Goal: Ask a question: Ask a question

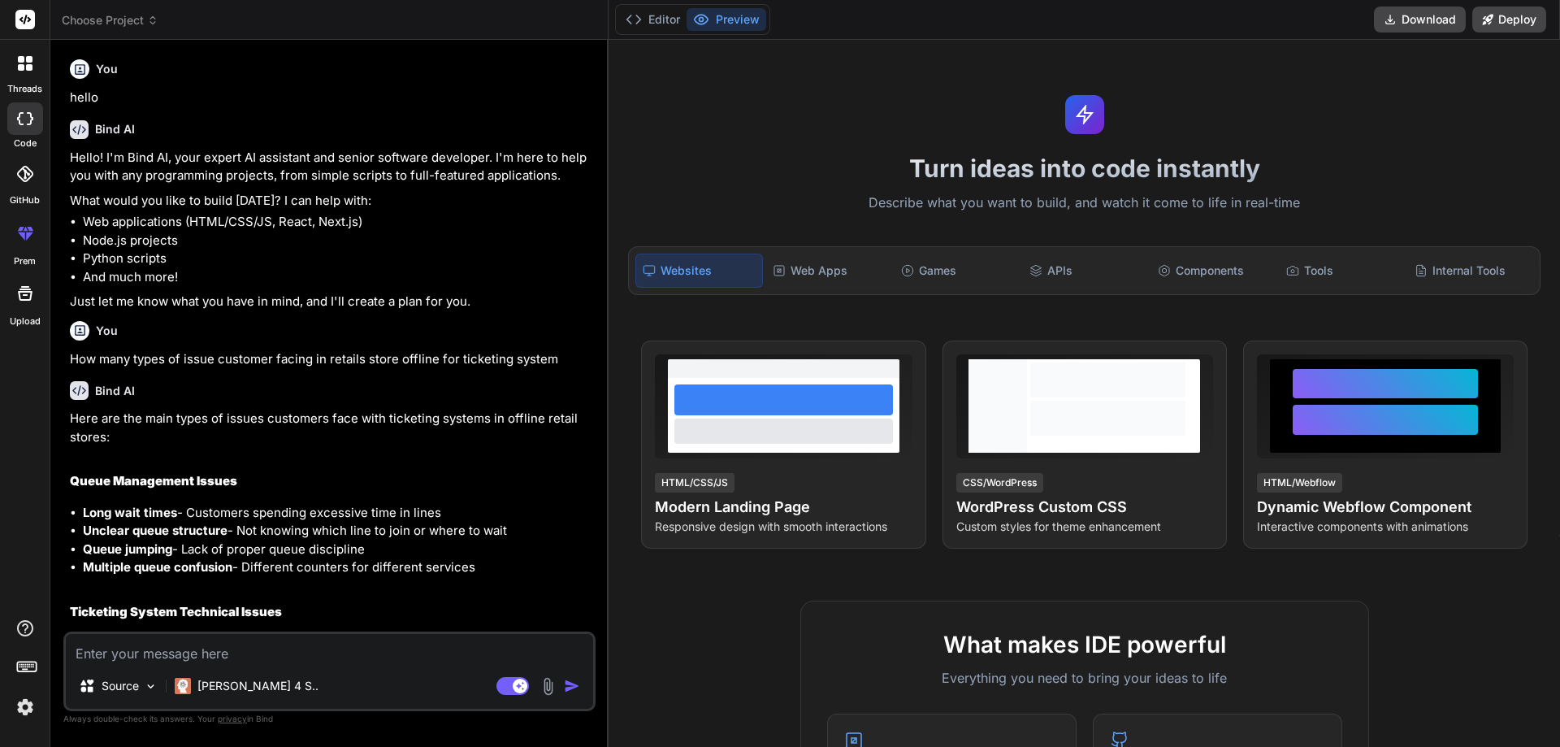
click at [155, 651] on textarea at bounding box center [329, 648] width 527 height 29
type textarea "h"
type textarea "x"
type textarea "ho"
type textarea "x"
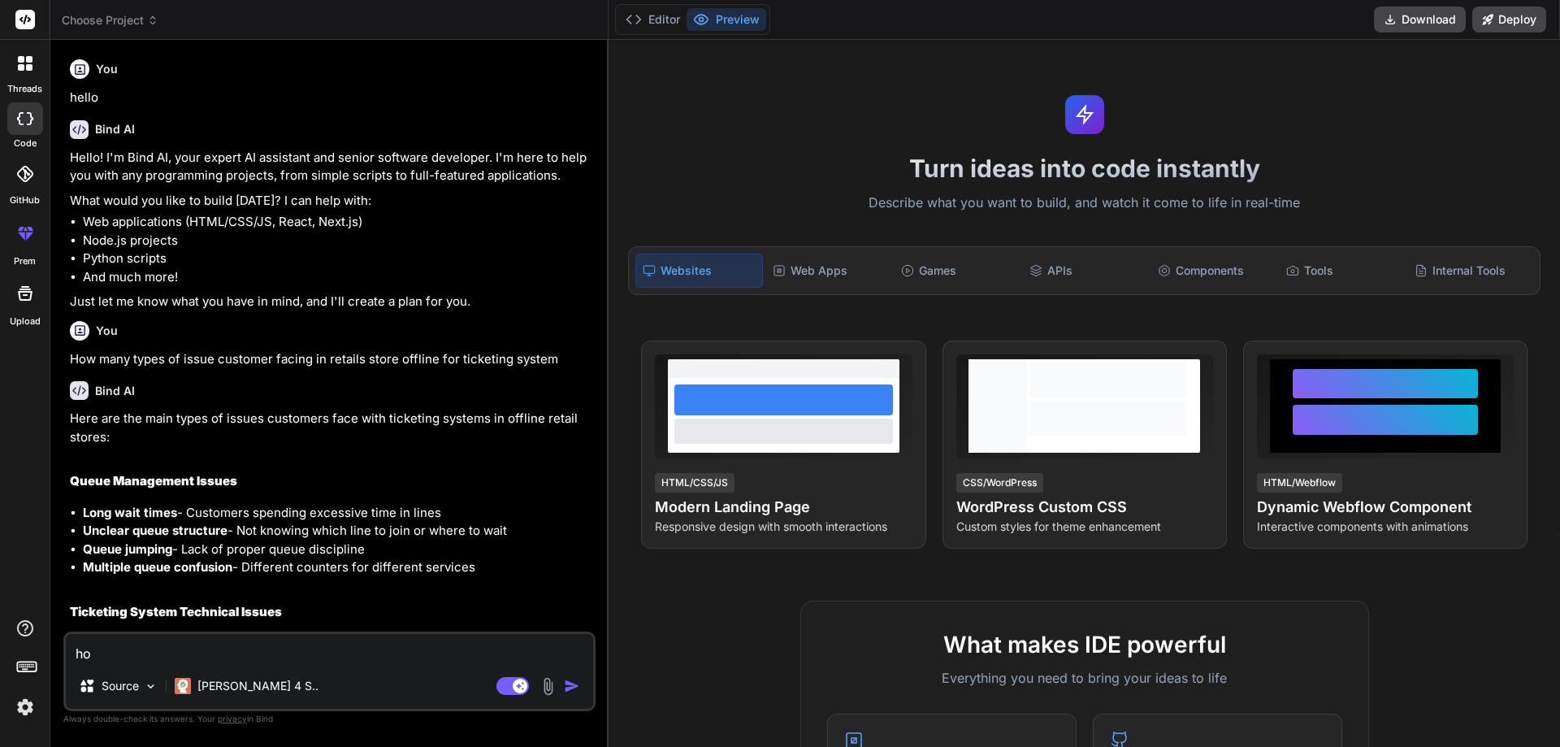
type textarea "how"
type textarea "x"
type textarea "how"
type textarea "x"
type textarea "how m"
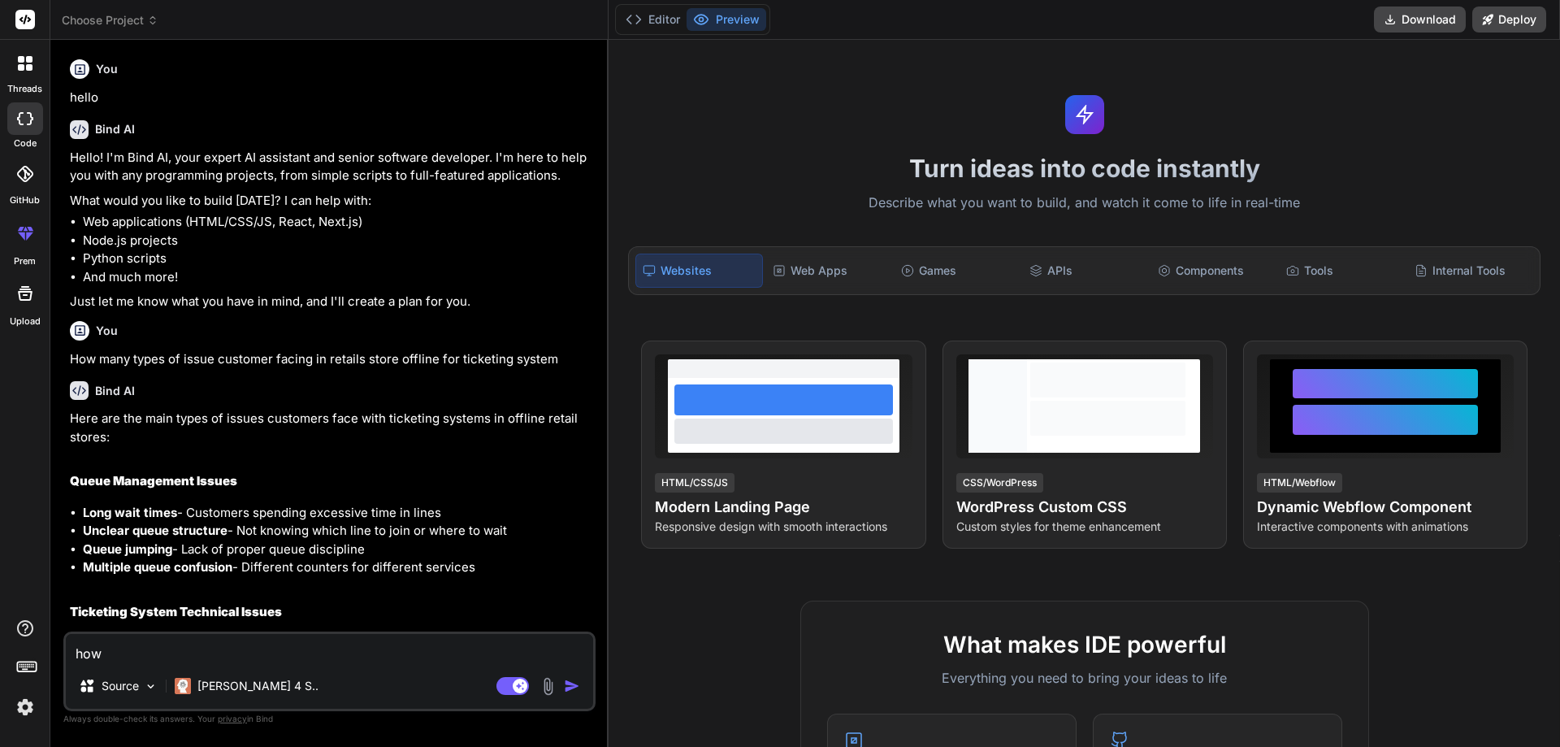
type textarea "x"
type textarea "how ma"
type textarea "x"
type textarea "how man"
type textarea "x"
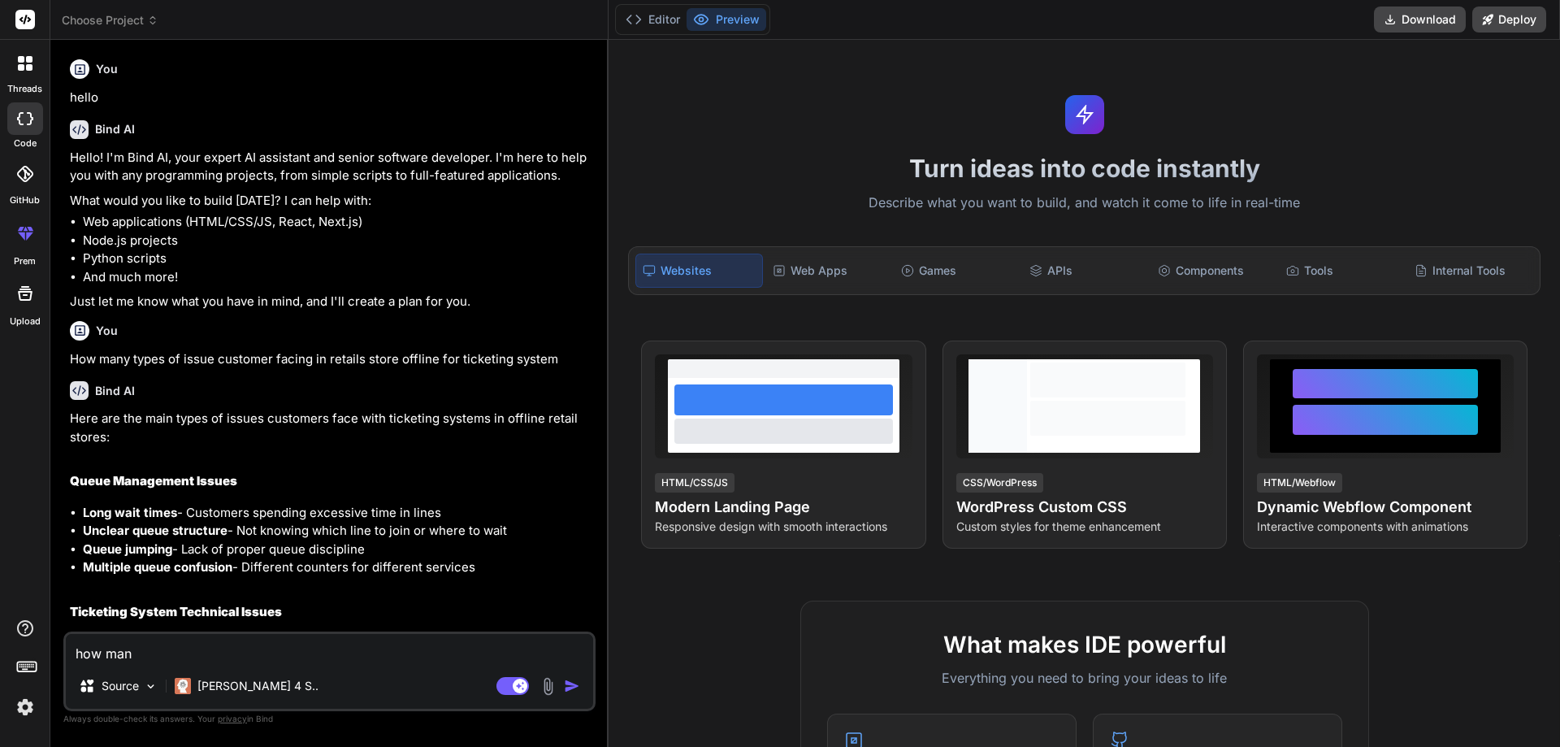
type textarea "how many"
type textarea "x"
type textarea "how many"
type textarea "x"
type textarea "how many t"
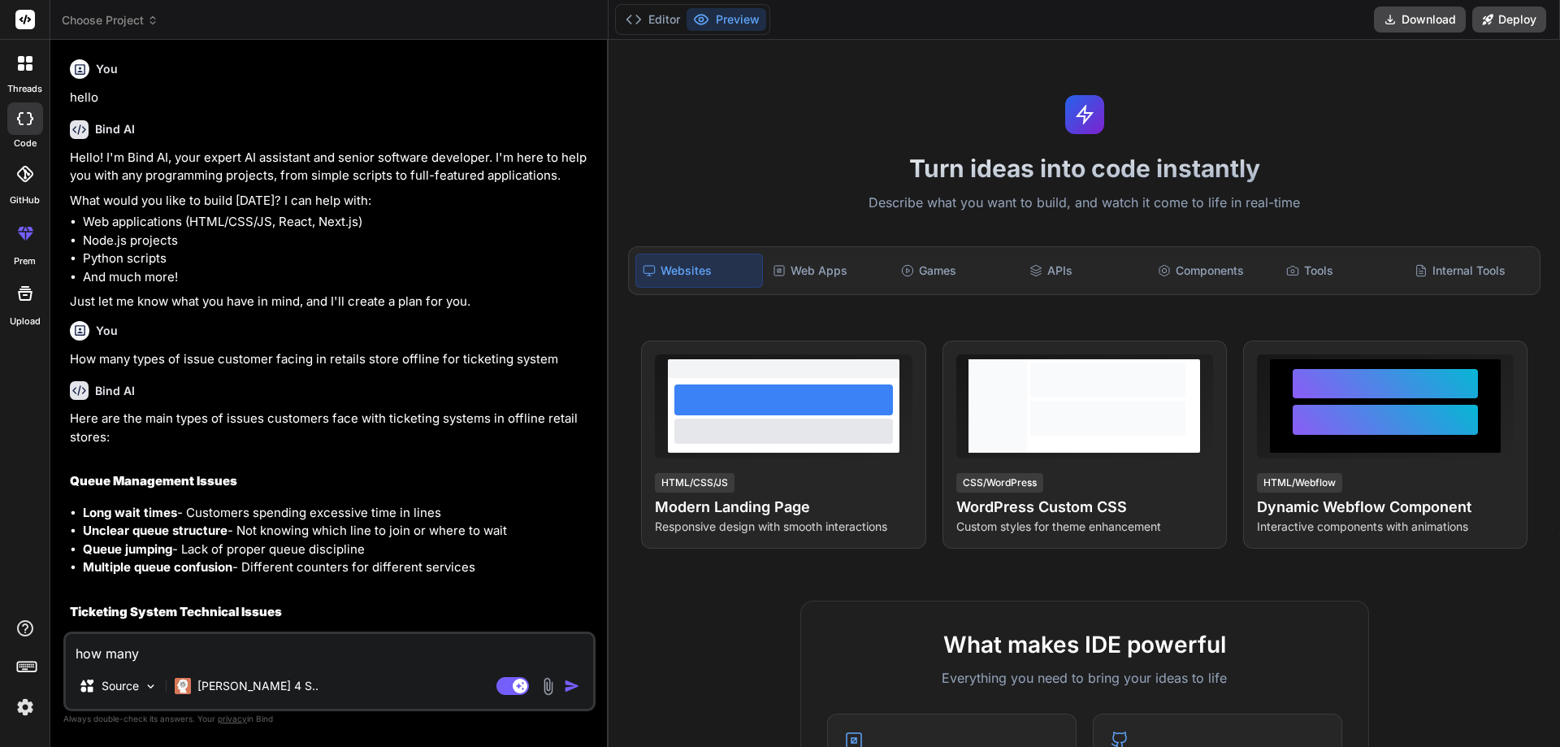
type textarea "x"
type textarea "how many ty"
type textarea "x"
type textarea "how many typ"
type textarea "x"
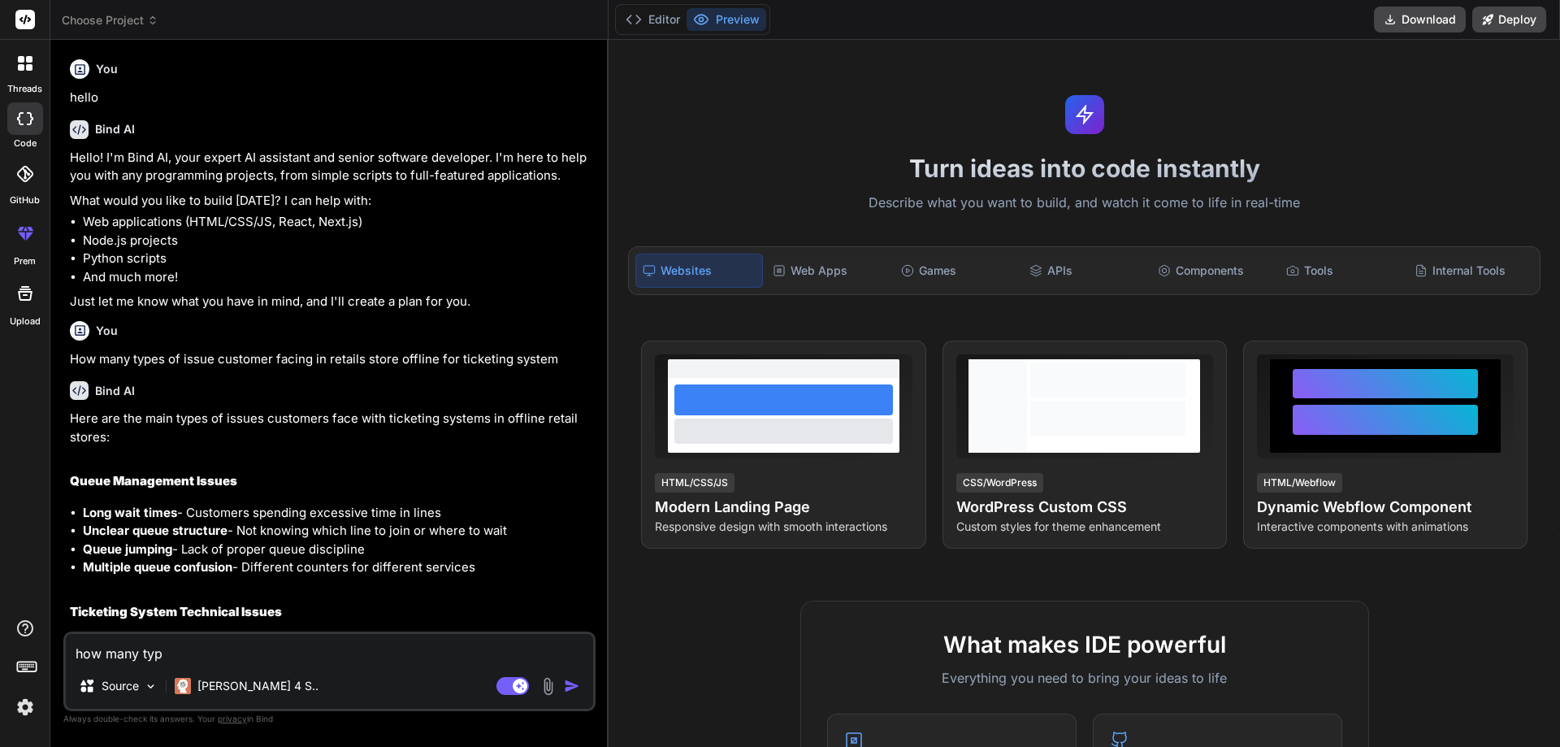
type textarea "how many type"
type textarea "x"
type textarea "how many types"
type textarea "x"
type textarea "how many types m"
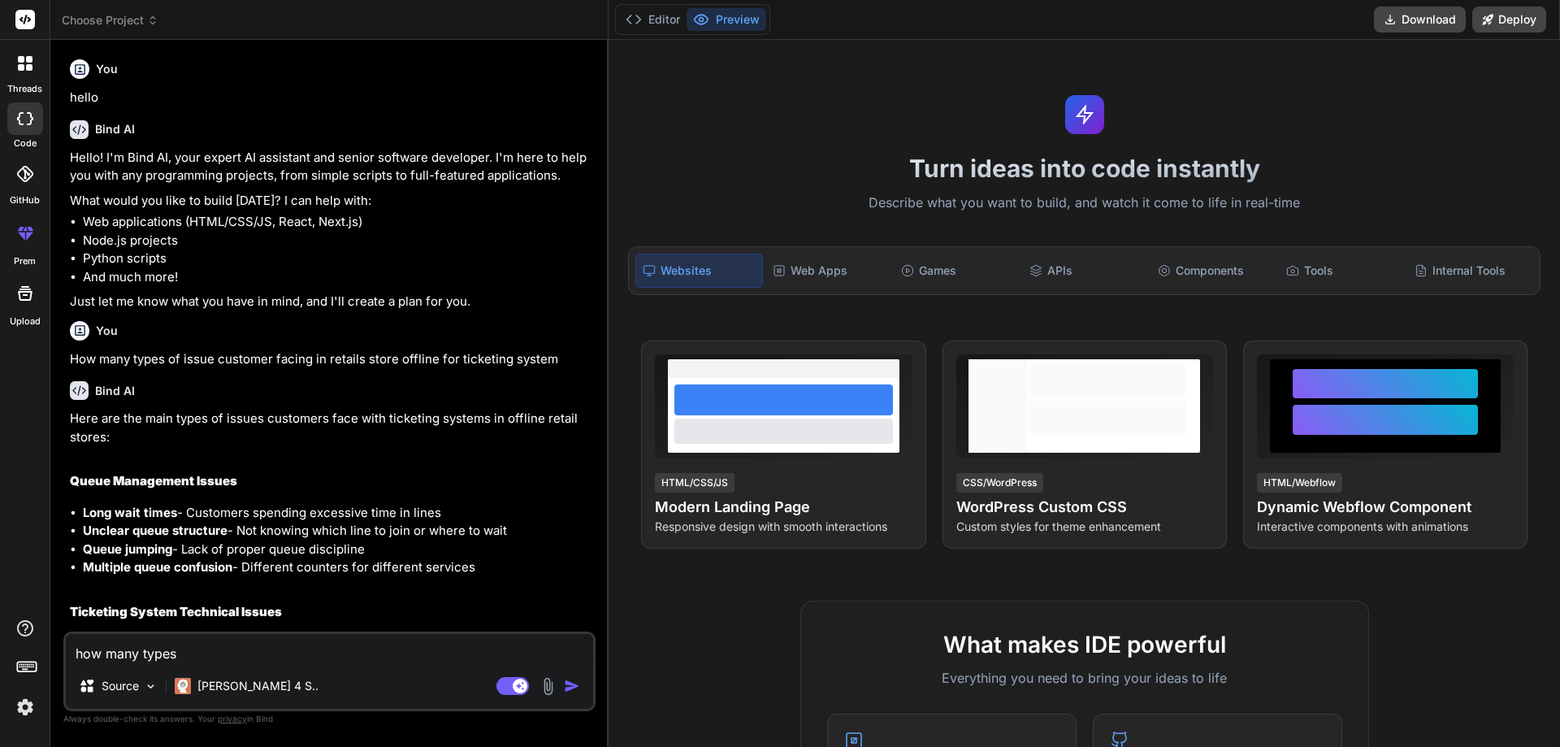
type textarea "x"
type textarea "how many types mo"
type textarea "x"
type textarea "how many types mof"
type textarea "x"
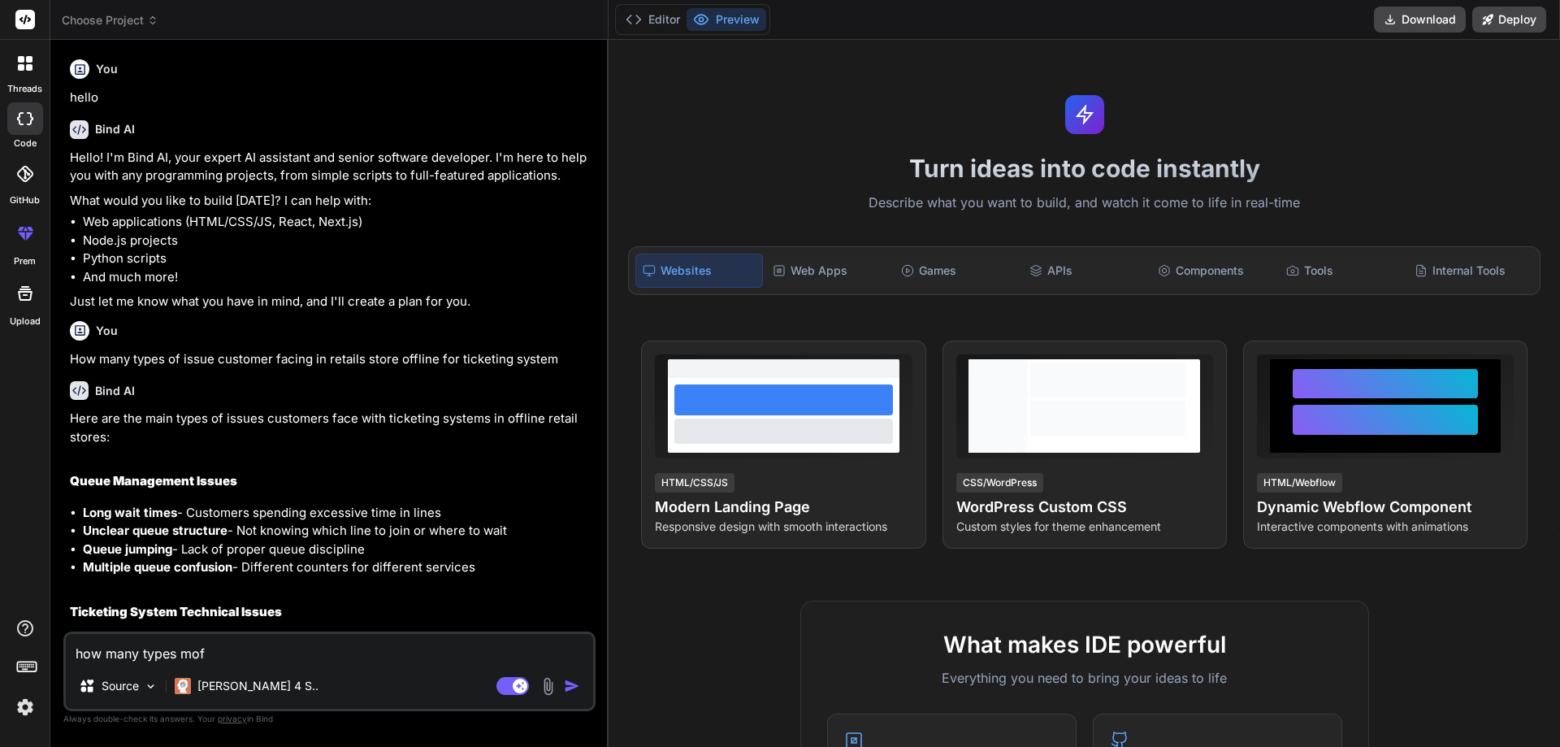
type textarea "how many types mof"
type textarea "x"
type textarea "how many types mof"
type textarea "x"
type textarea "how many types mo"
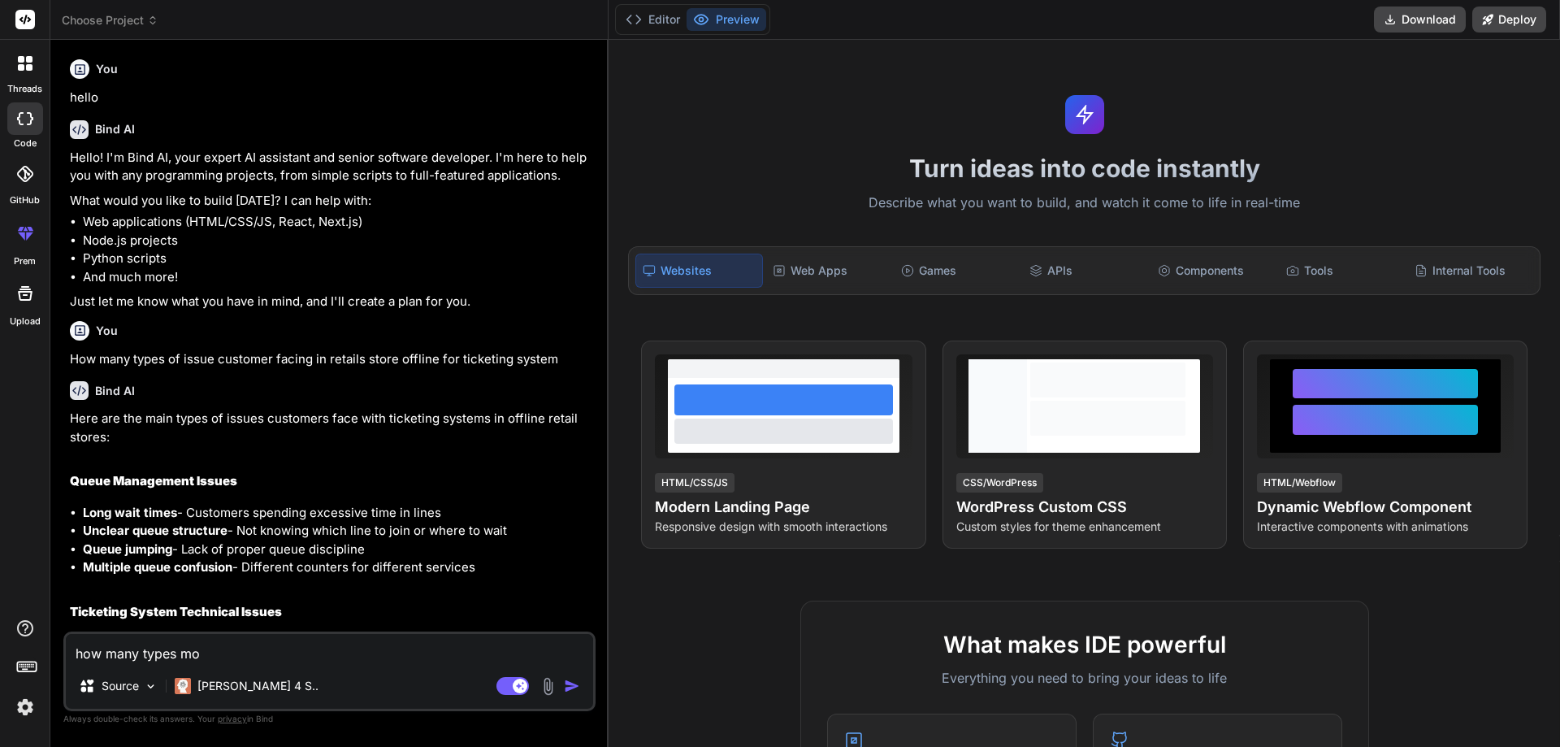
type textarea "x"
type textarea "how many types m"
type textarea "x"
type textarea "how many types"
type textarea "x"
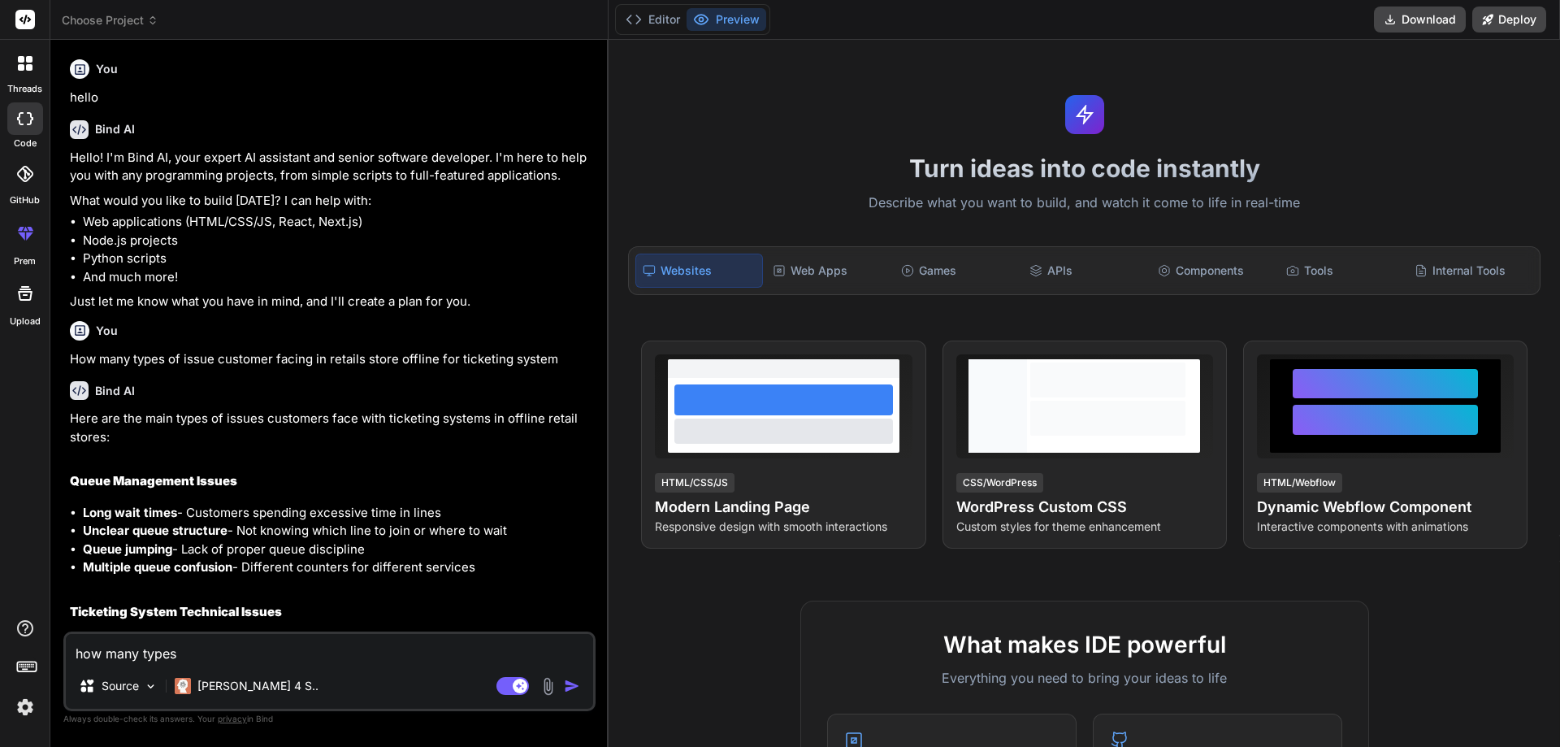
type textarea "how many types o"
type textarea "x"
type textarea "how many types of"
type textarea "x"
type textarea "how many types of"
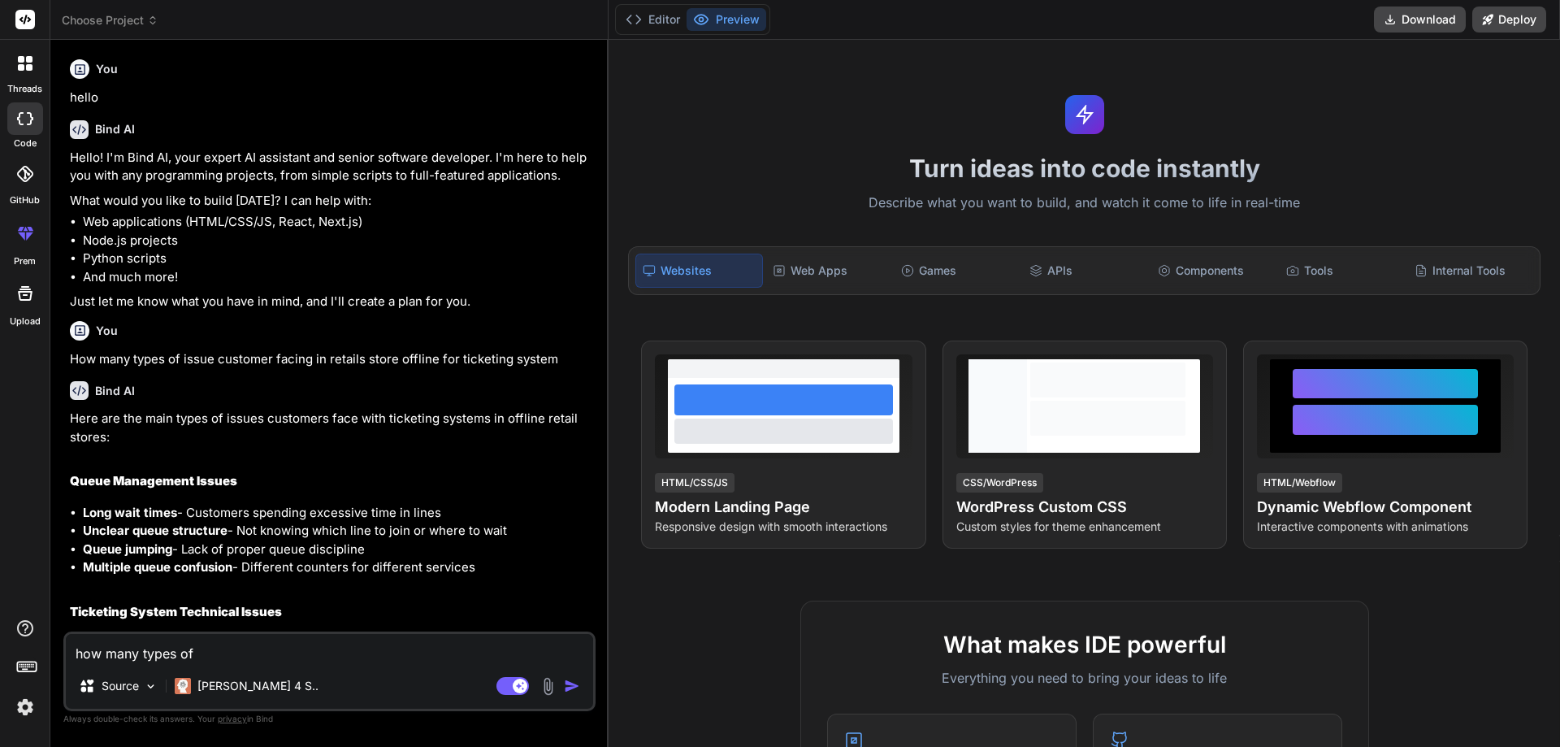
type textarea "x"
type textarea "how many types of"
type textarea "x"
type textarea "how many types o"
type textarea "x"
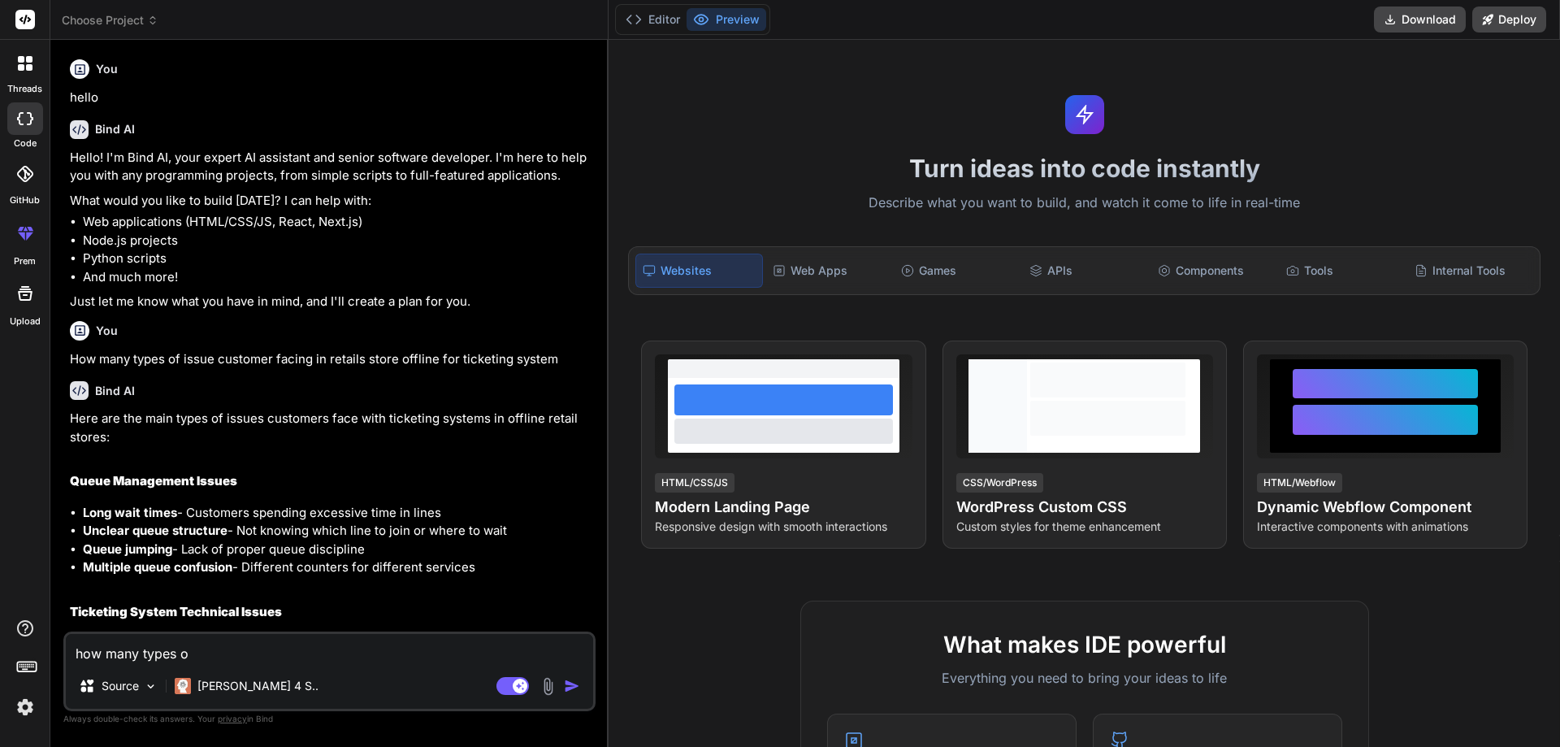
type textarea "how many types of"
type textarea "x"
type textarea "how many types of"
type textarea "x"
type textarea "how many types of i"
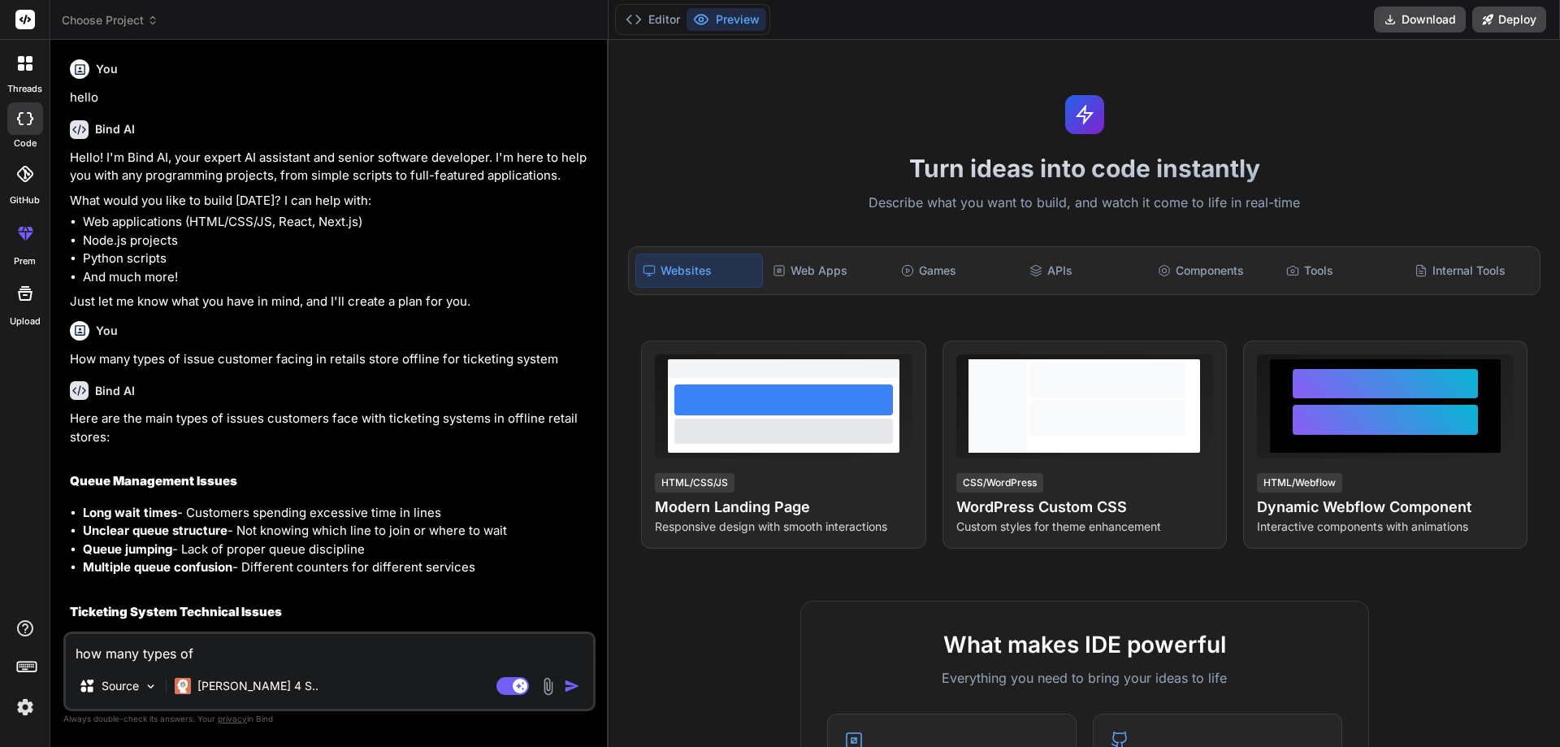
type textarea "x"
type textarea "how many types of is"
type textarea "x"
type textarea "how many types of iss"
type textarea "x"
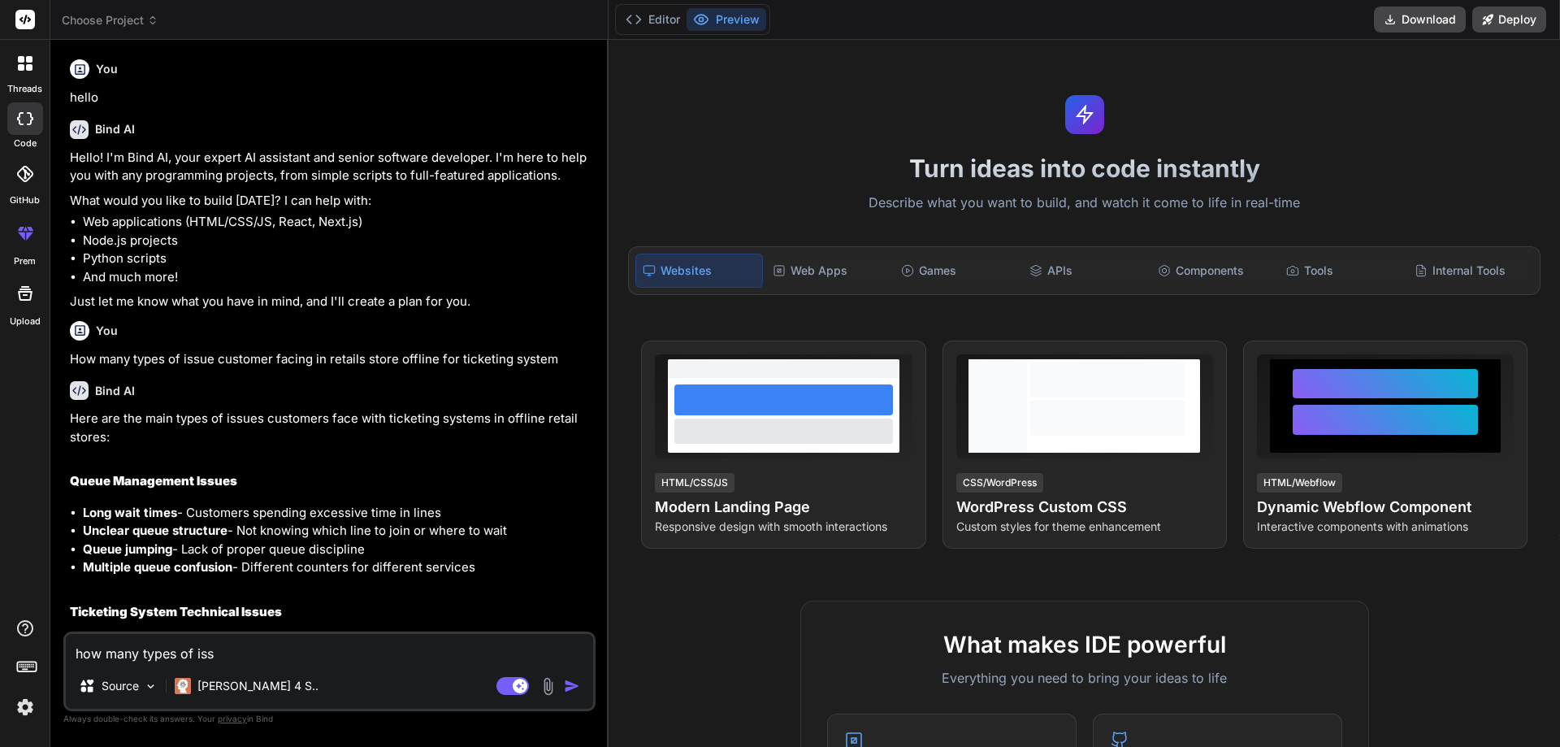
type textarea "how many types of issu"
type textarea "x"
type textarea "how many types of issue"
type textarea "x"
type textarea "how many types of issues"
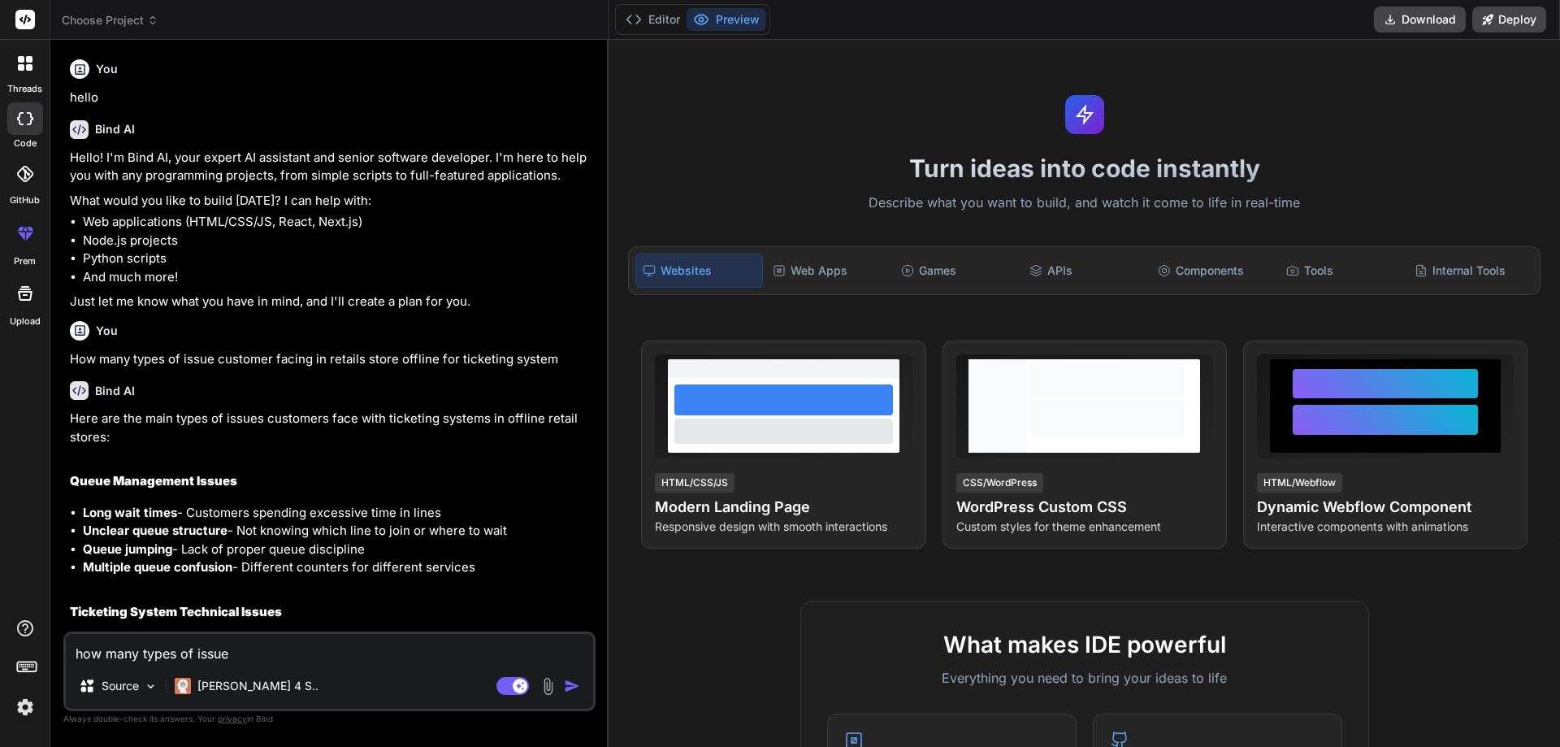
type textarea "x"
type textarea "how many types of issues"
type textarea "x"
type textarea "how many types of issues f"
type textarea "x"
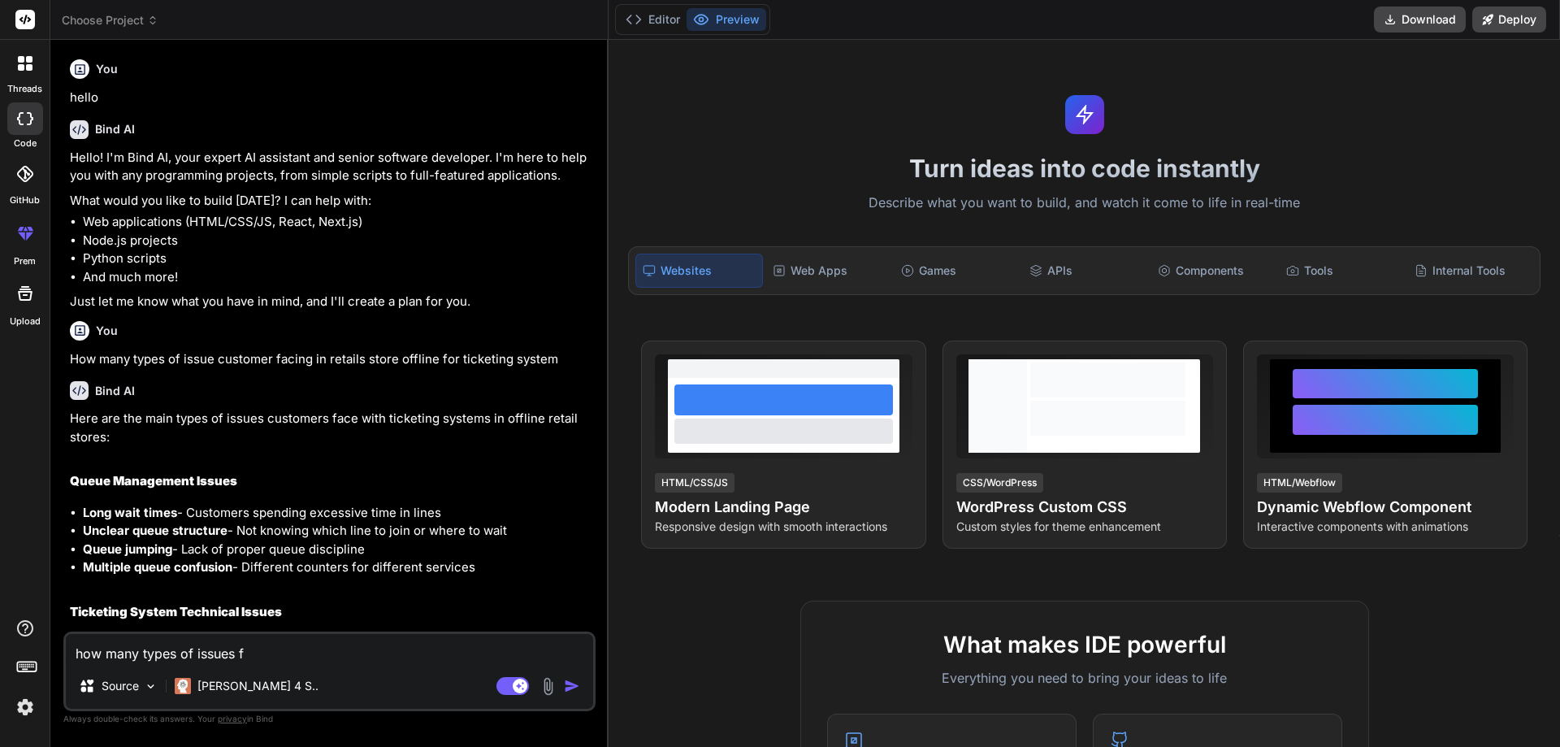
type textarea "how many types of issues fo"
type textarea "x"
type textarea "how many types of issues for"
type textarea "x"
type textarea "how many types of issues for"
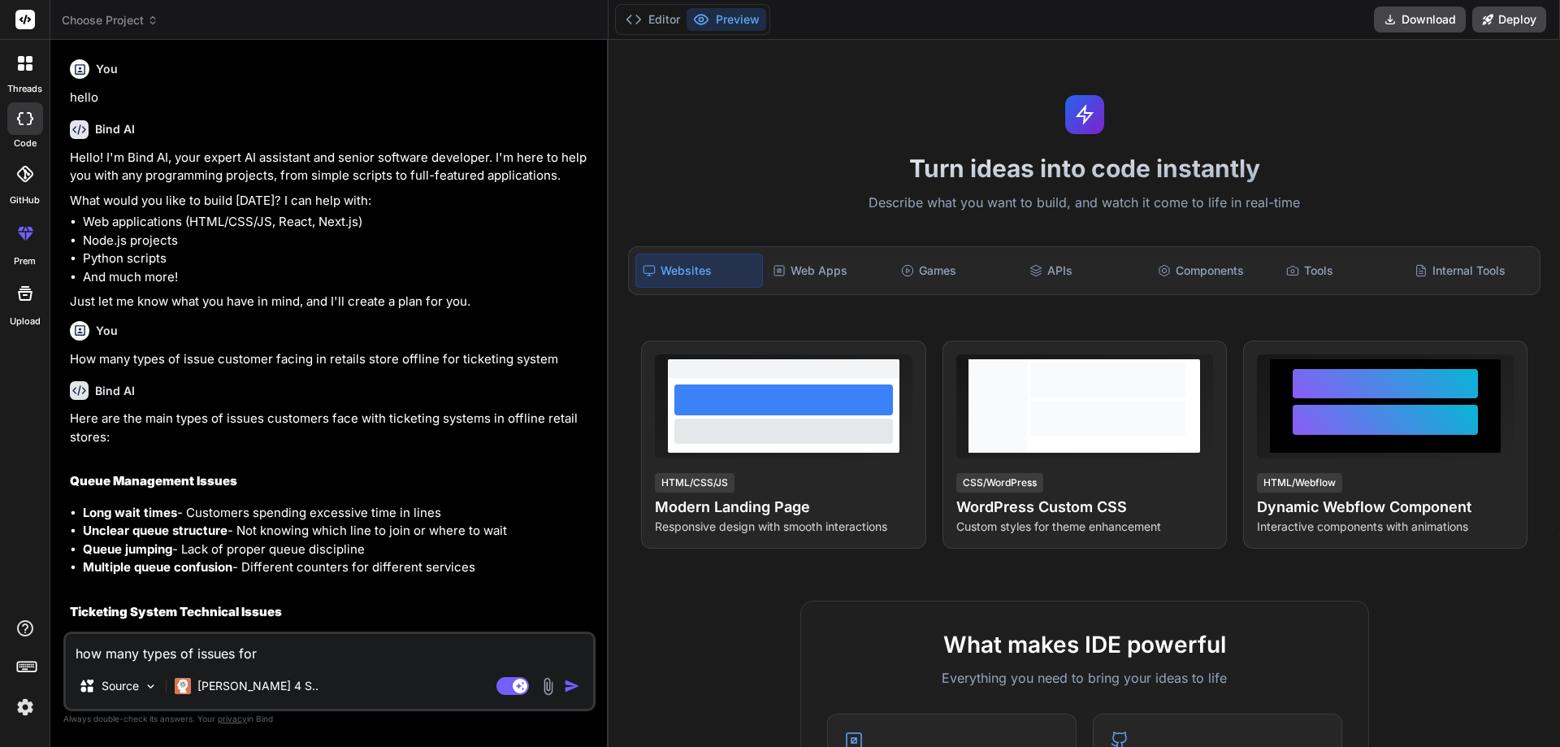
type textarea "x"
type textarea "how many types of issues for r"
type textarea "x"
type textarea "how many types of issues for re"
type textarea "x"
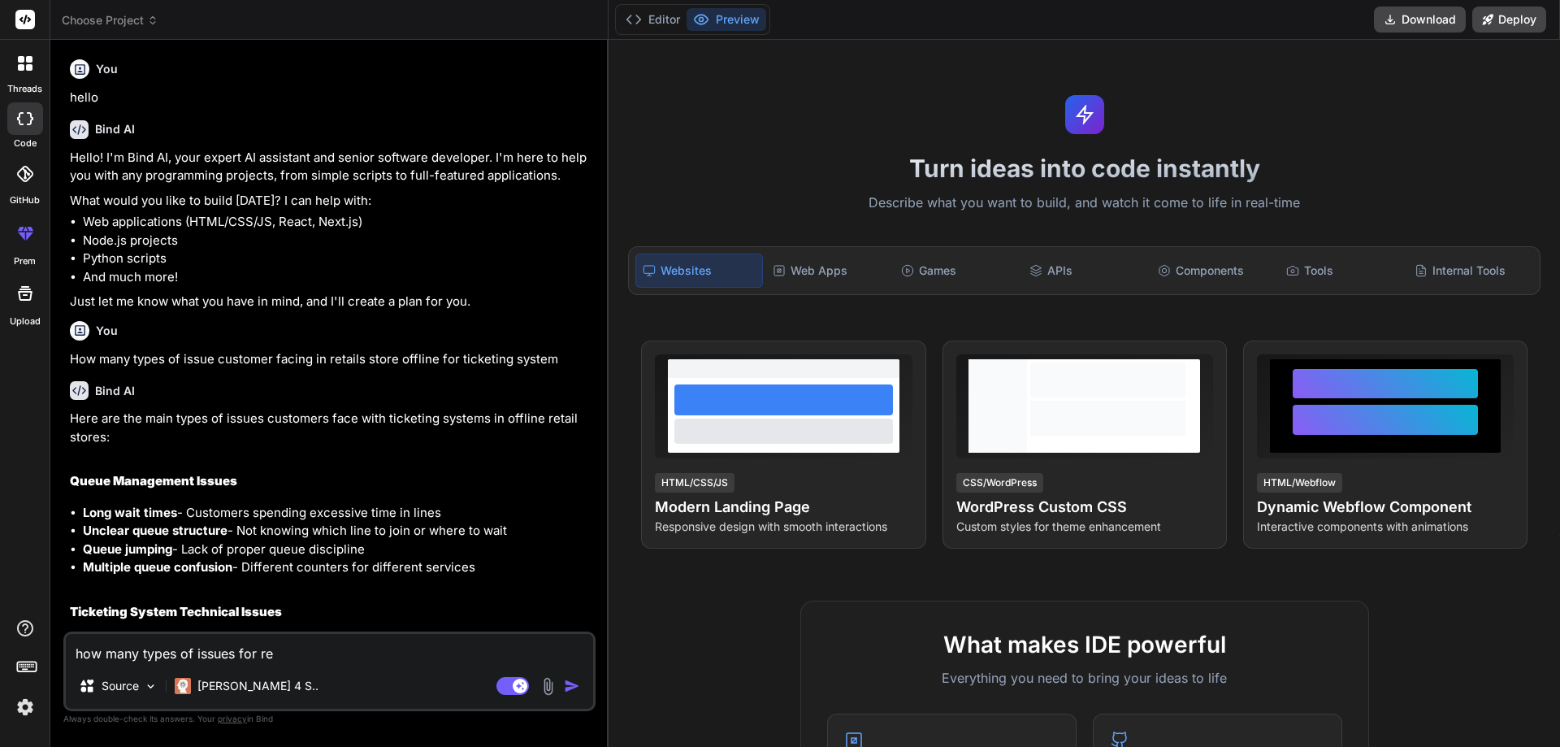
type textarea "how many types of issues for ref"
type textarea "x"
type textarea "how many types of issues for refu"
type textarea "x"
type textarea "how many types of issues for ref"
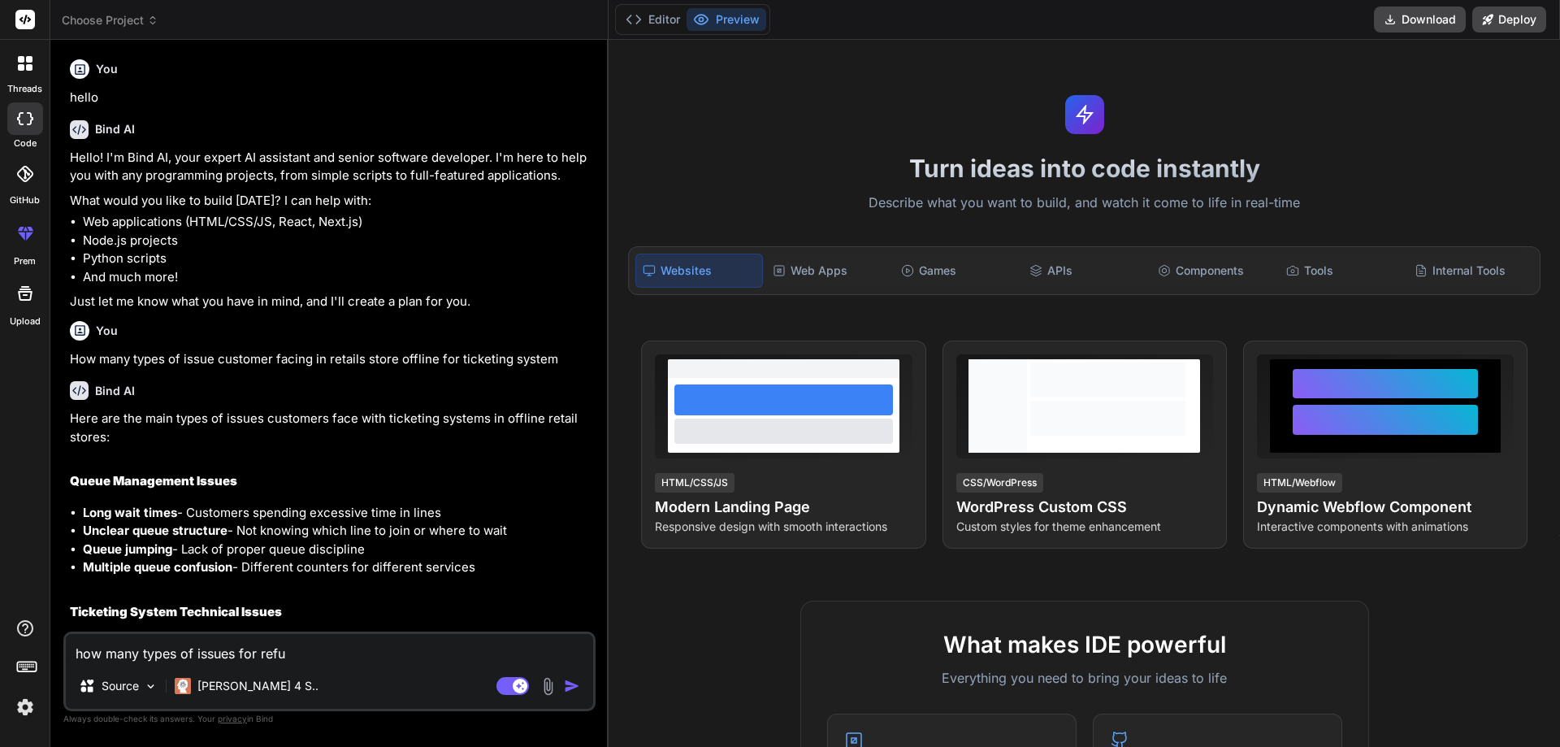
type textarea "x"
type textarea "how many types of issues for re"
type textarea "x"
type textarea "how many types of issues for ret"
type textarea "x"
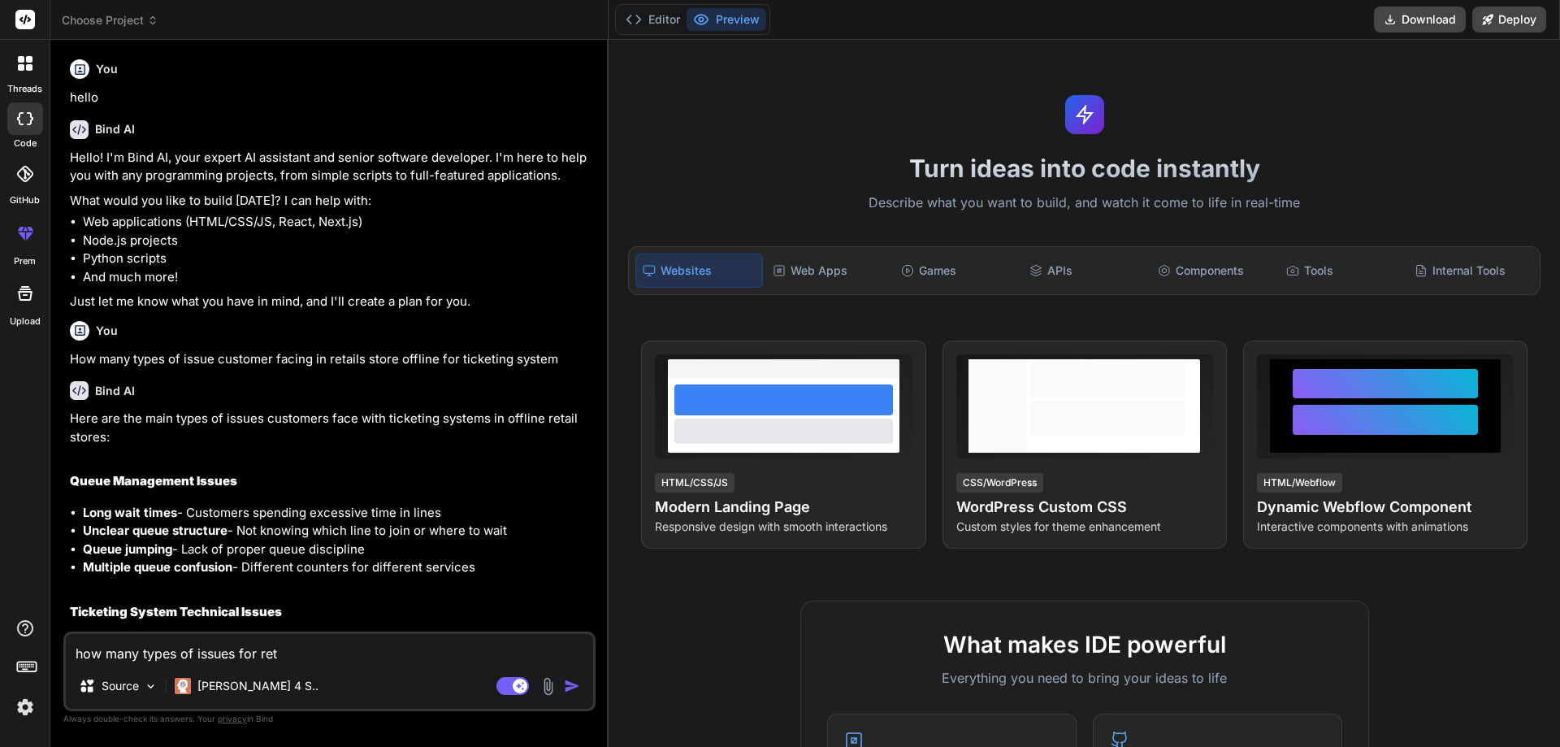
type textarea "how many types of issues for retu"
type textarea "x"
type textarea "how many types of issues for retur"
type textarea "x"
type textarea "how many types of issues for return"
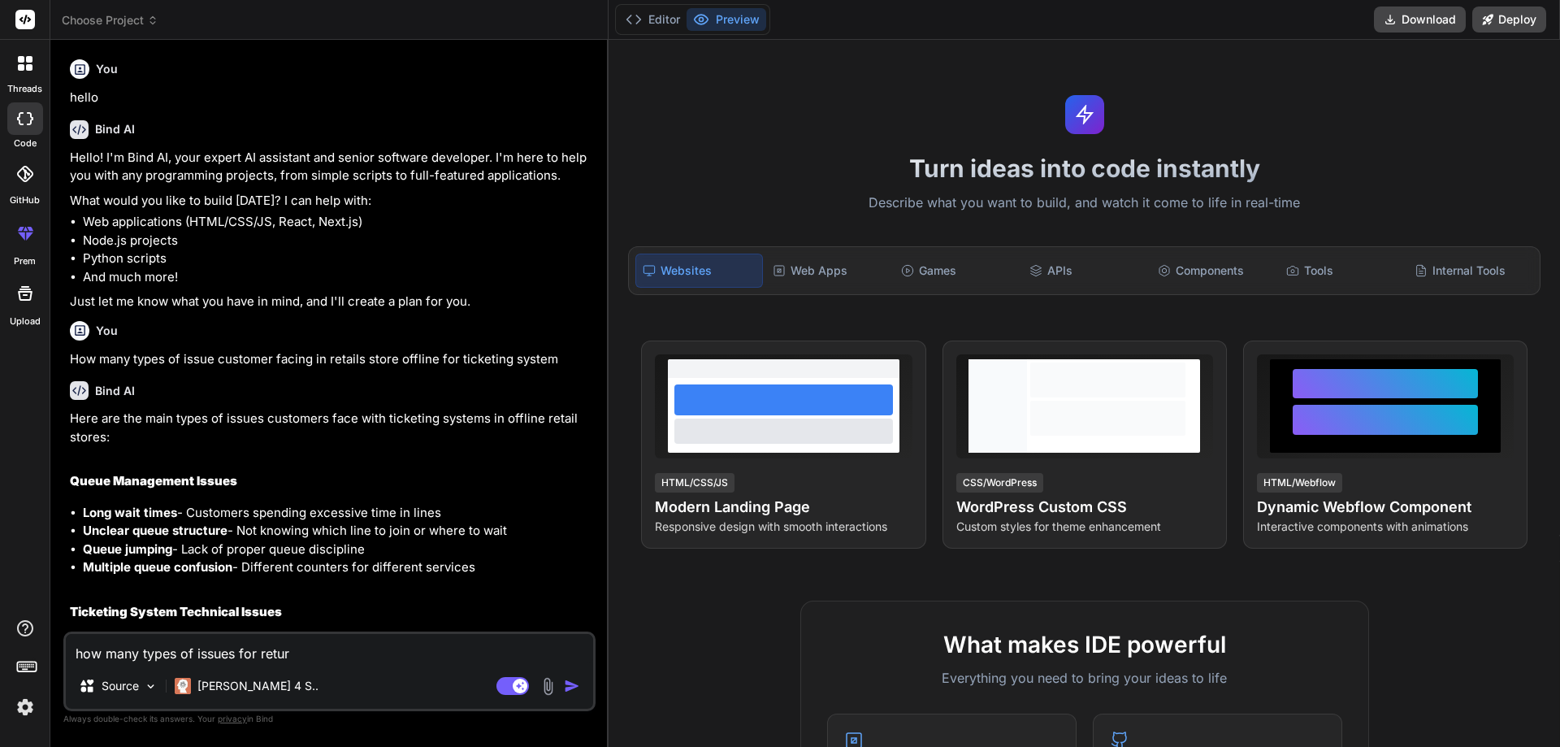
type textarea "x"
type textarea "how many types of issues for return"
type textarea "x"
type textarea "how many types of issues for return a"
type textarea "x"
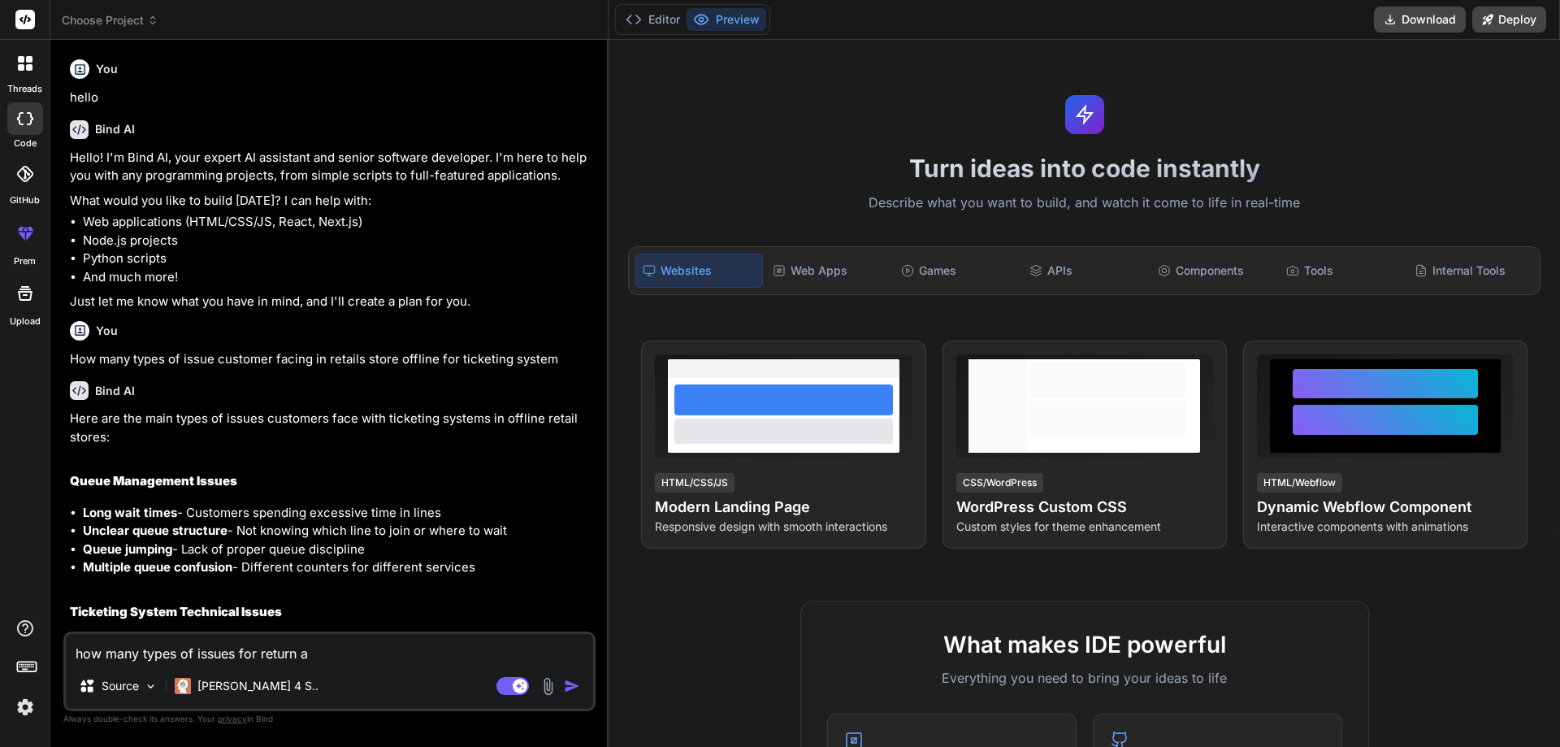
type textarea "how many types of issues for return an"
type textarea "x"
type textarea "how many types of issues for return and"
type textarea "x"
type textarea "how many types of issues for return and"
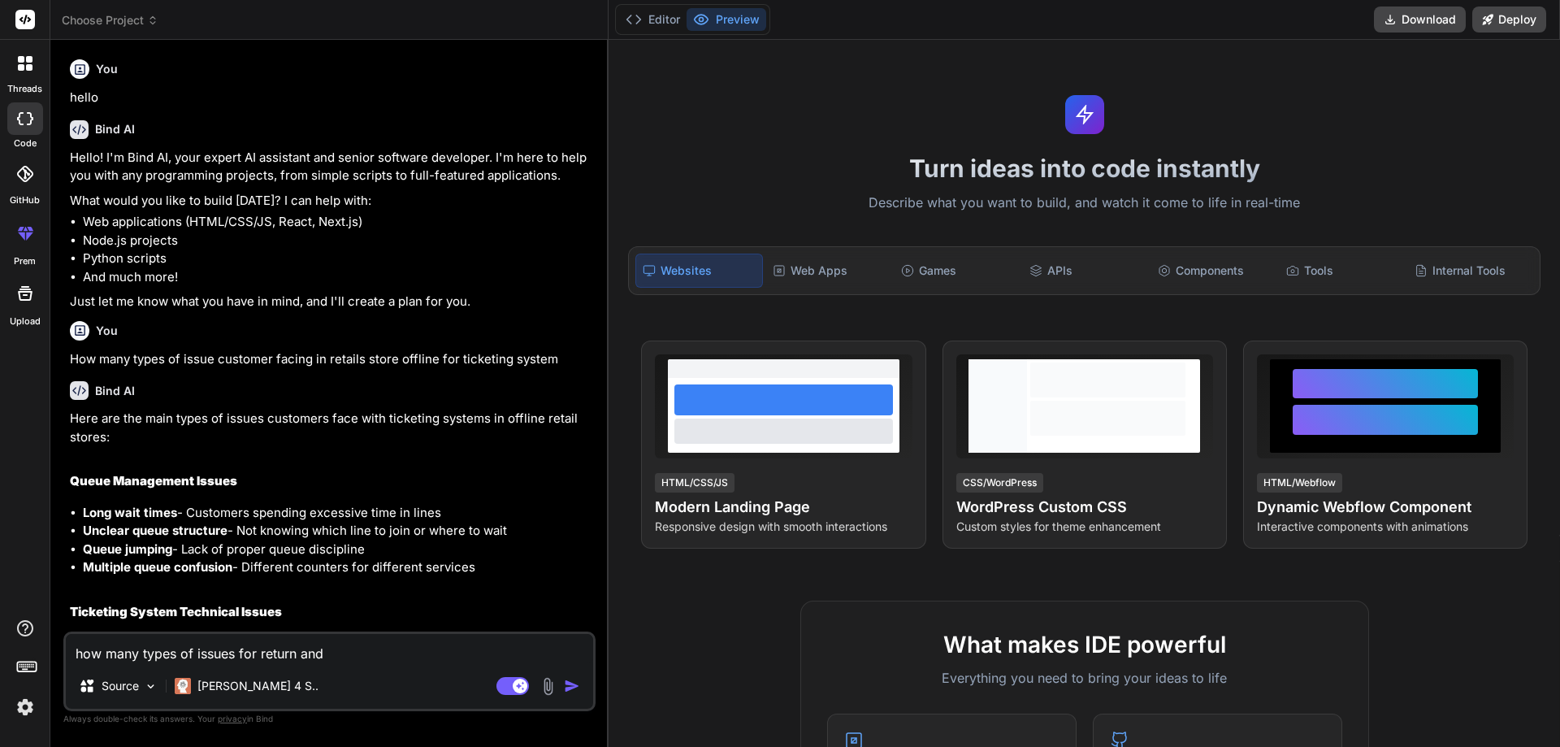
type textarea "x"
type textarea "how many types of issues for return and e"
type textarea "x"
type textarea "how many types of issues for return and ex"
type textarea "x"
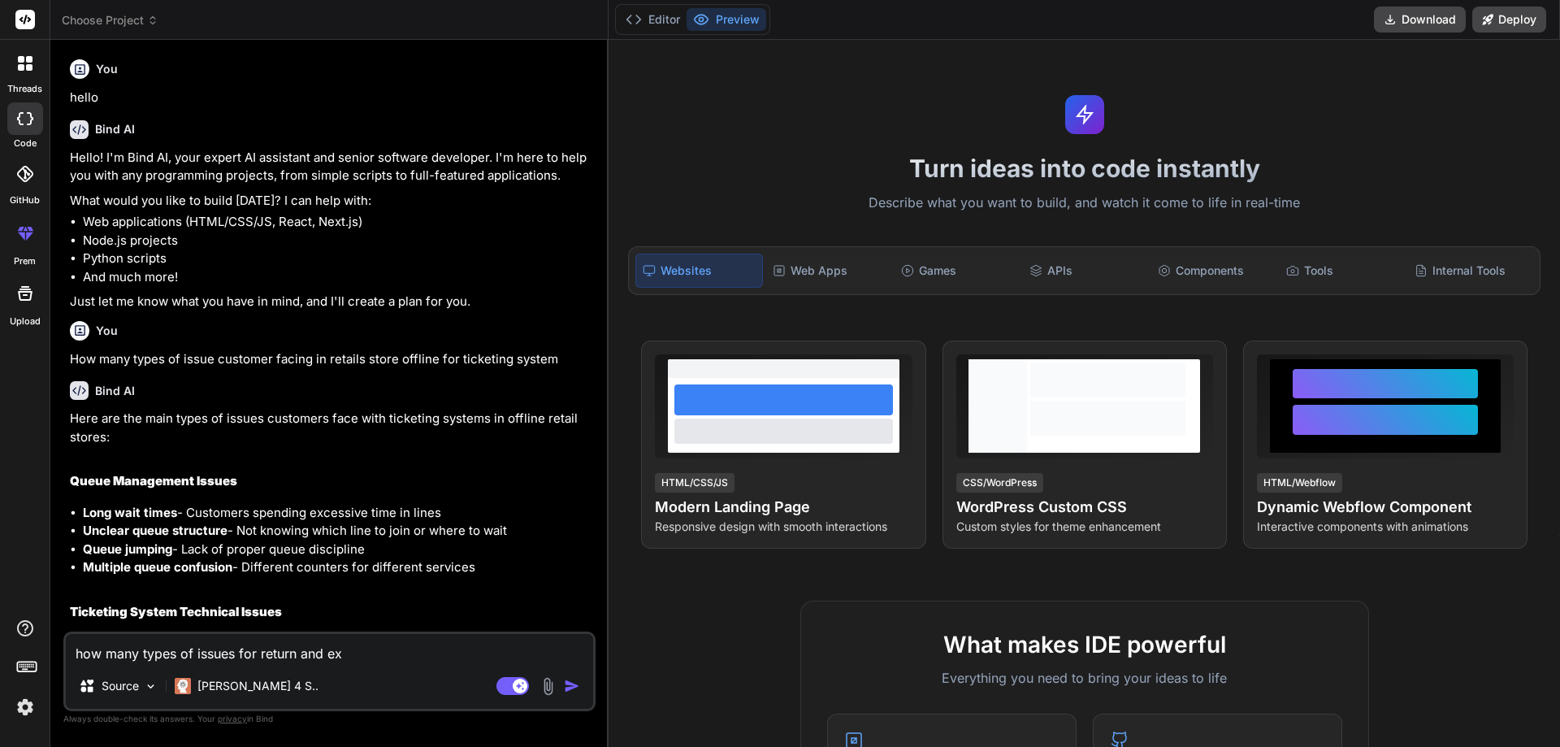
type textarea "how many types of issues for return and exc"
type textarea "x"
type textarea "how many types of issues for return and exch"
type textarea "x"
type textarea "how many types of issues for return and excha"
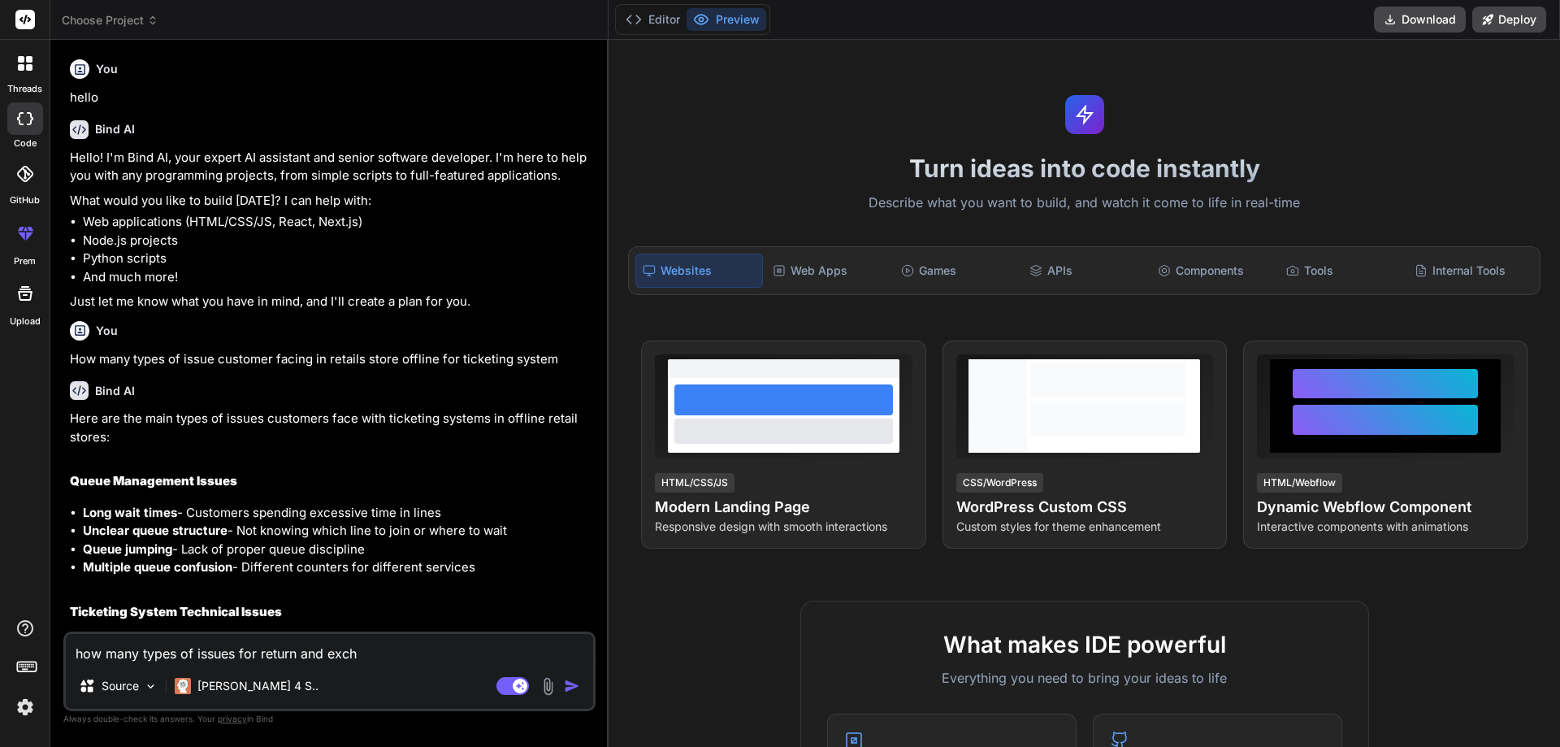
type textarea "x"
type textarea "how many types of issues for return and exchan"
type textarea "x"
type textarea "how many types of issues for return and exchang"
type textarea "x"
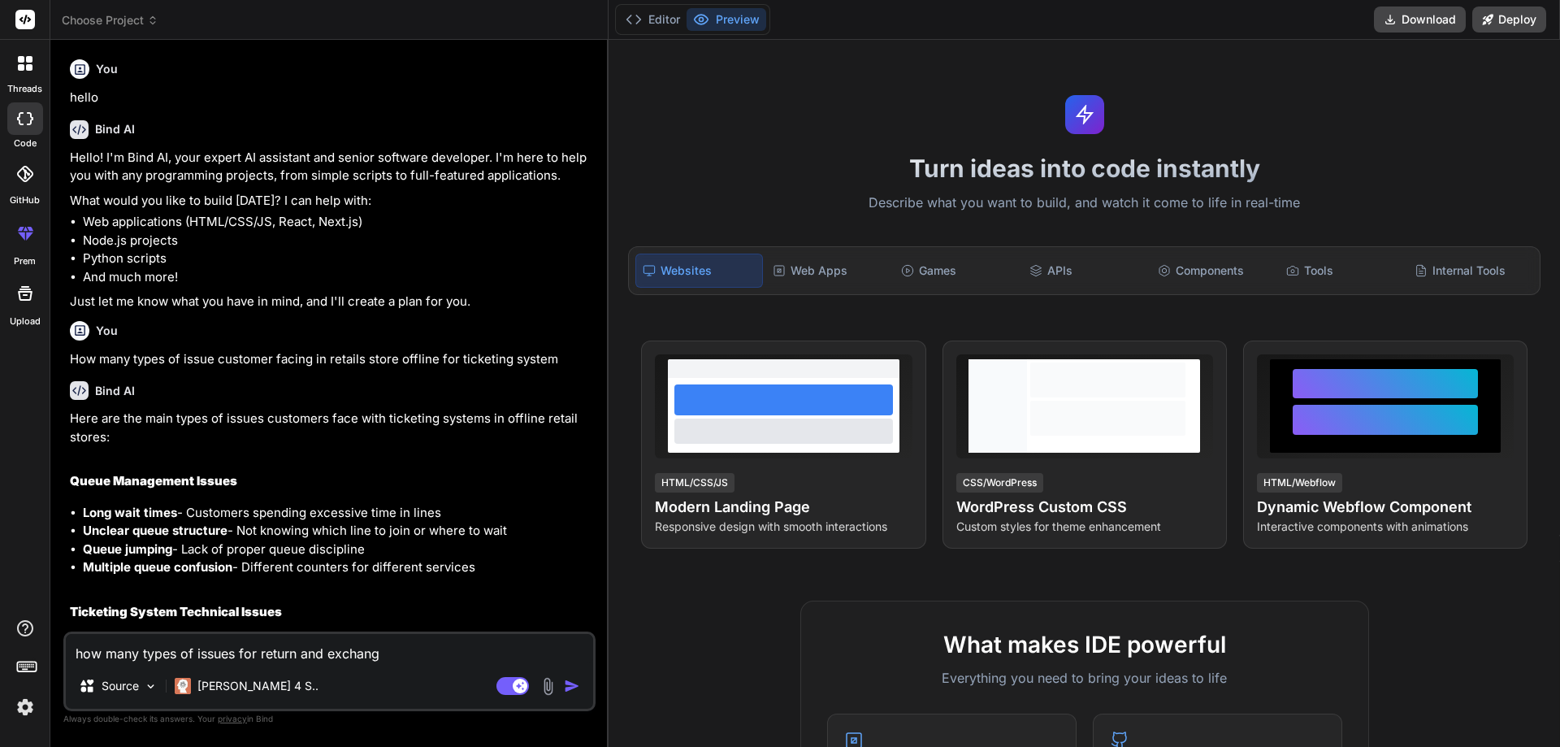
type textarea "how many types of issues for return and exchange"
type textarea "x"
type textarea "how many types of issues for return and exchange"
type textarea "x"
type textarea "how many types of issues for return and exchange i"
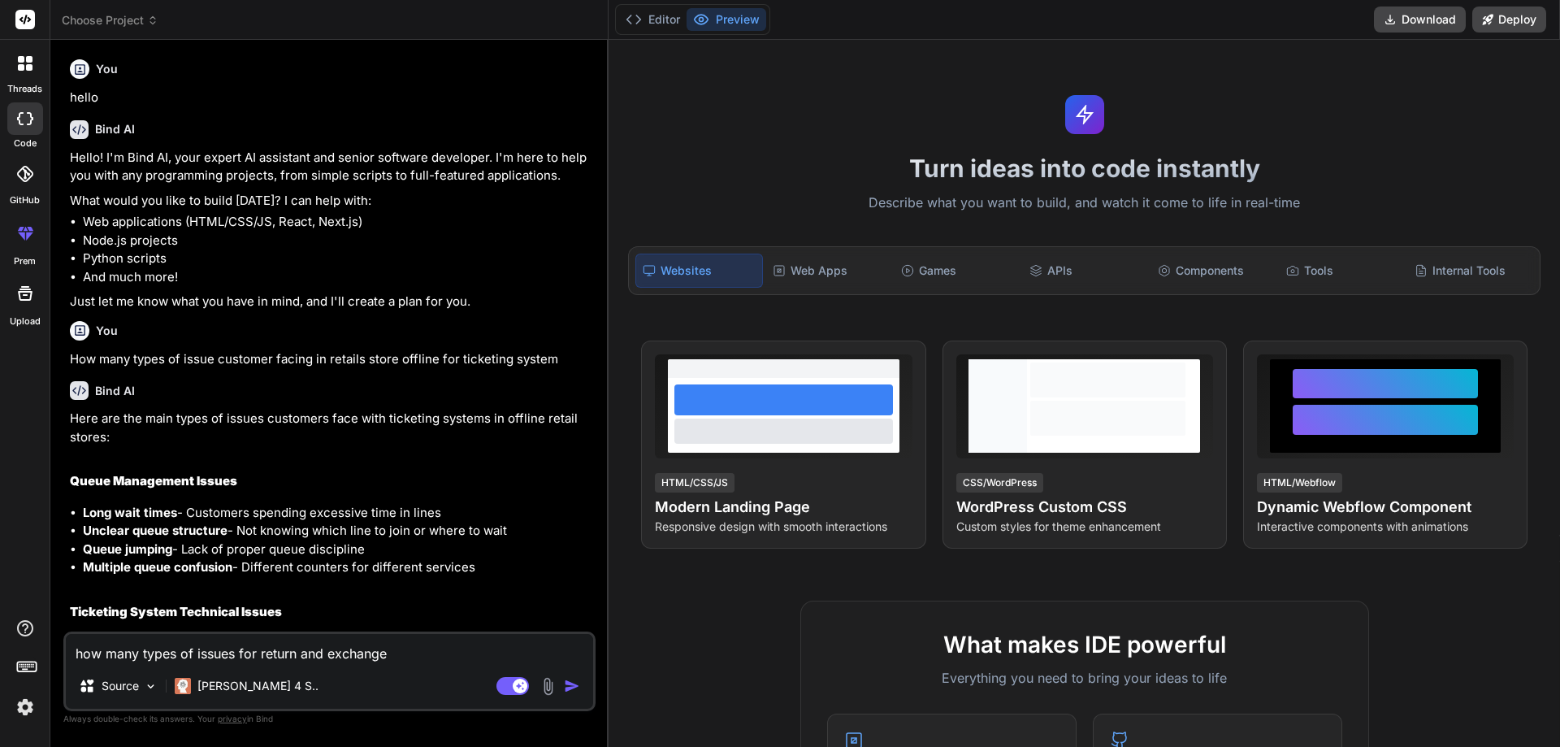
type textarea "x"
type textarea "how many types of issues for return and exchange in"
type textarea "x"
type textarea "how many types of issues for return and exchange in"
type textarea "x"
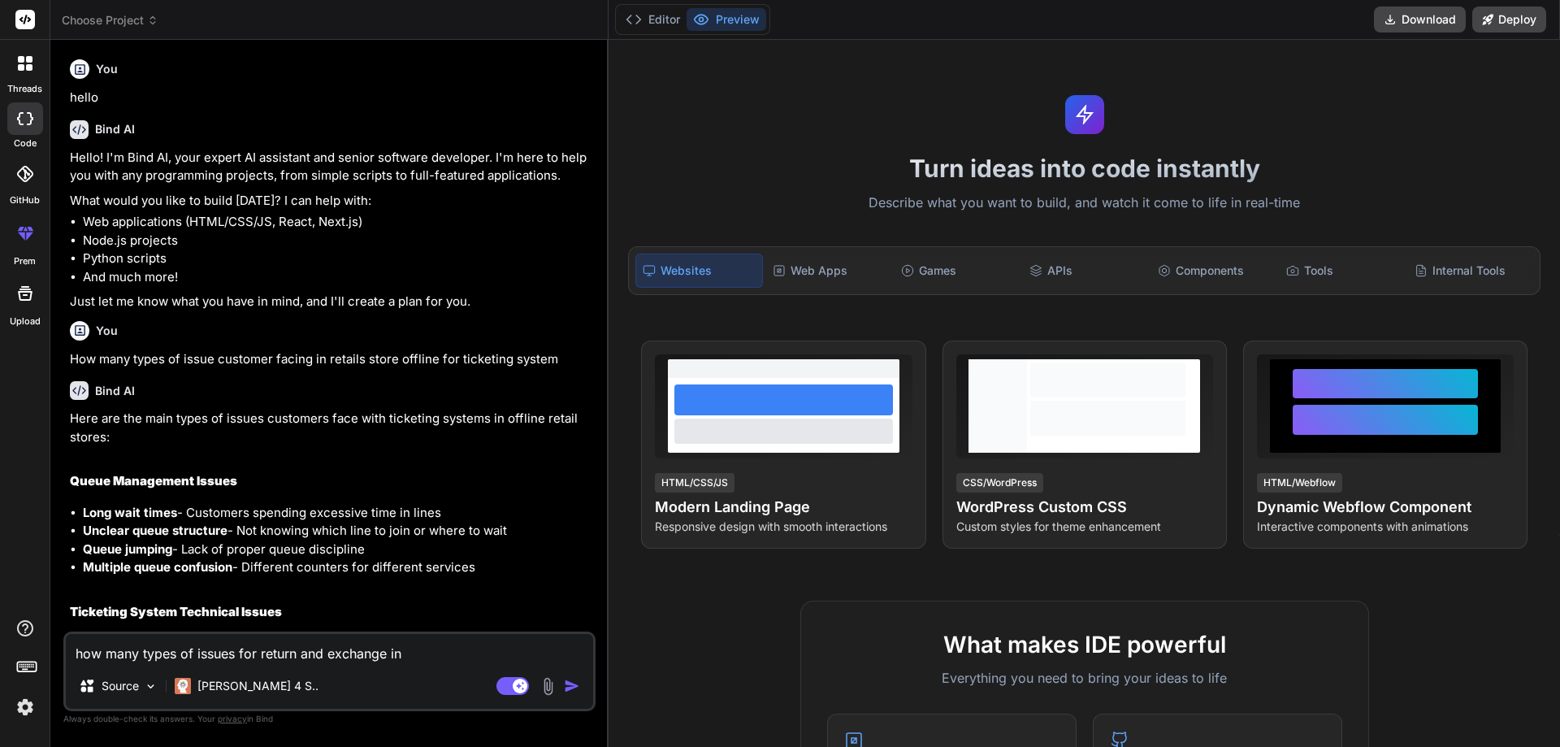
type textarea "how many types of issues for return and exchange in r"
type textarea "x"
type textarea "how many types of issues for return and exchange in rr"
type textarea "x"
type textarea "how many types of issues for return and exchange in [GEOGRAPHIC_DATA]"
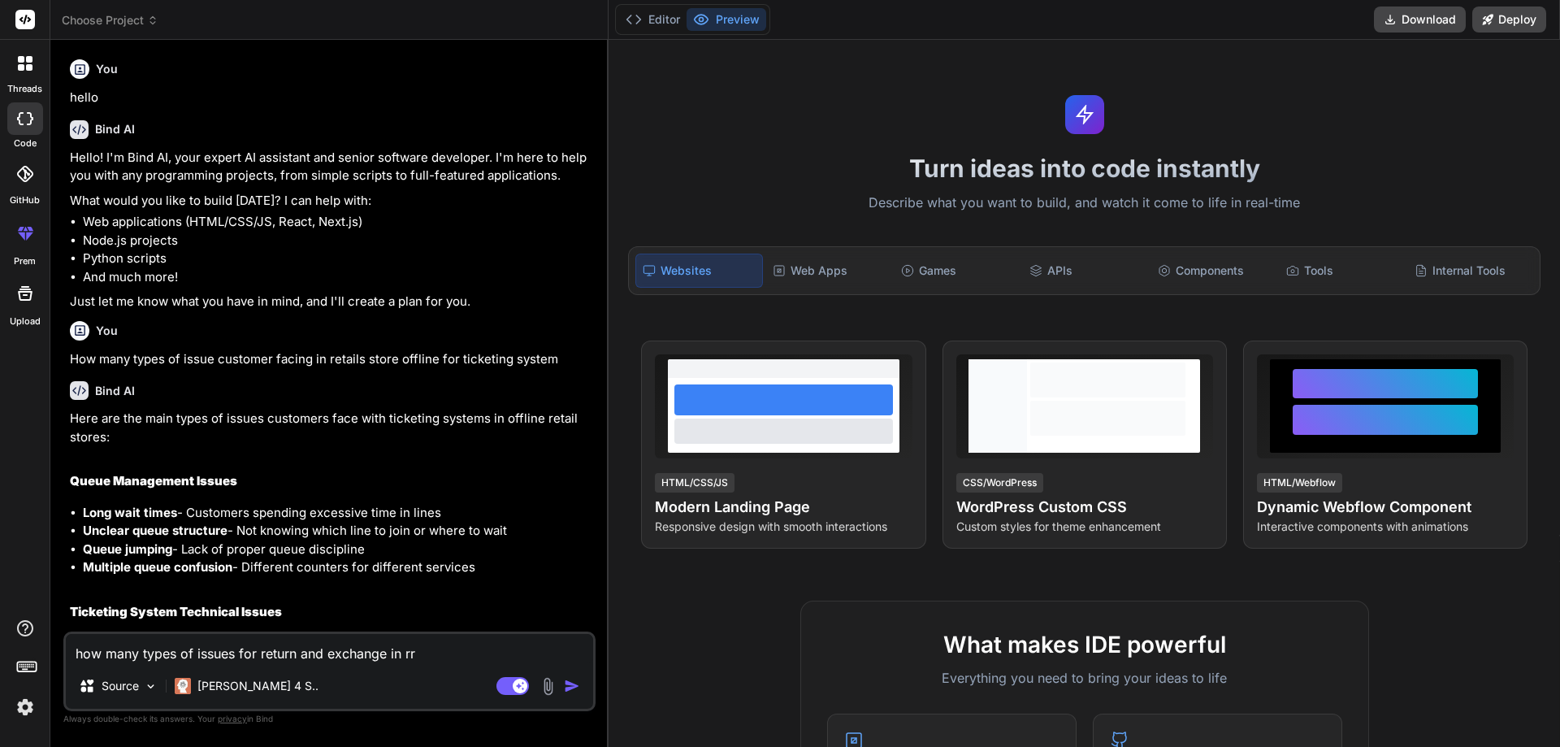
type textarea "x"
type textarea "how many types of issues for return and exchange in rr"
type textarea "x"
type textarea "how many types of issues for return and exchange in r"
type textarea "x"
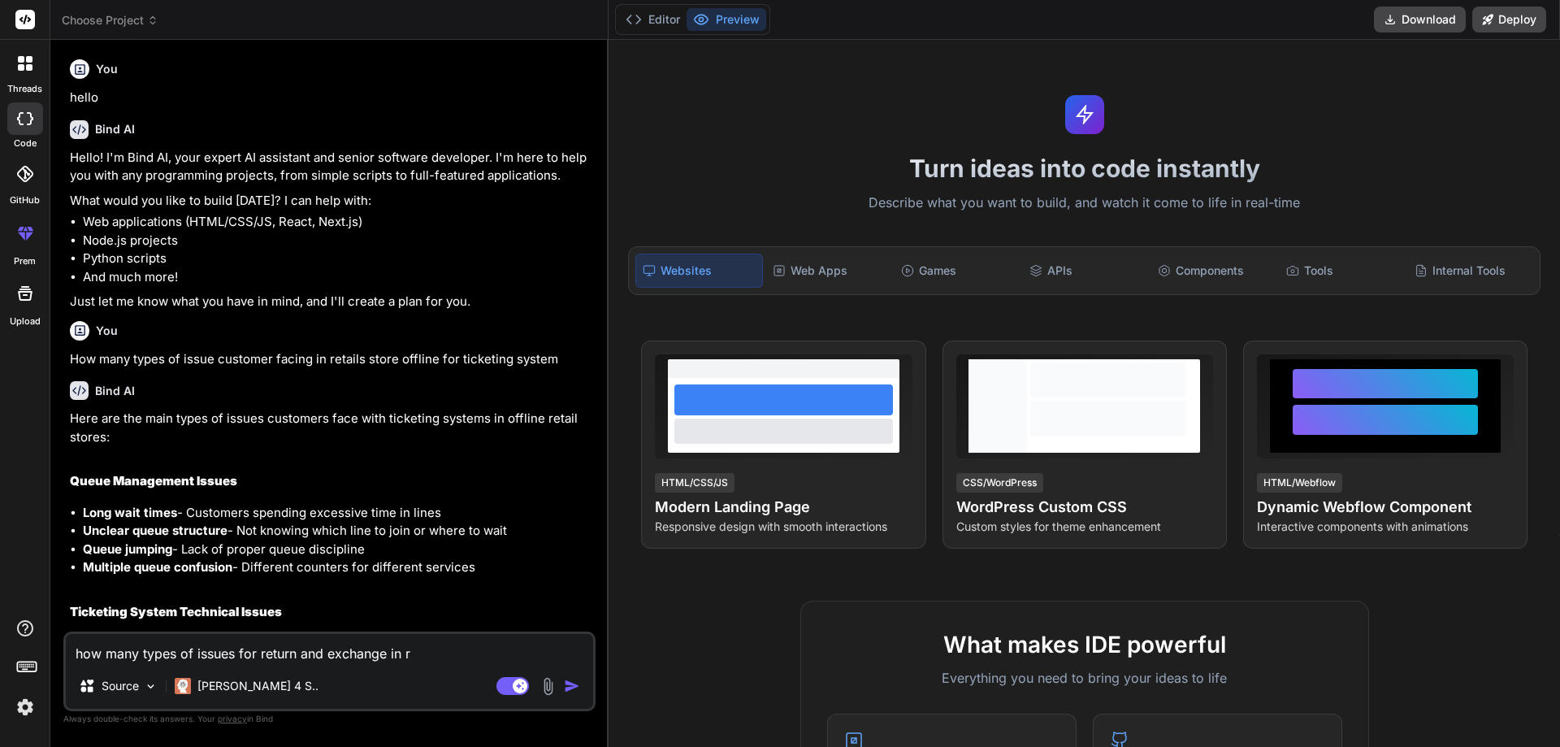
type textarea "how many types of issues for return and exchange in re"
type textarea "x"
type textarea "how many types of issues for return and exchange in [GEOGRAPHIC_DATA]"
type textarea "x"
type textarea "how many types of issues for return and exchange in [PERSON_NAME]"
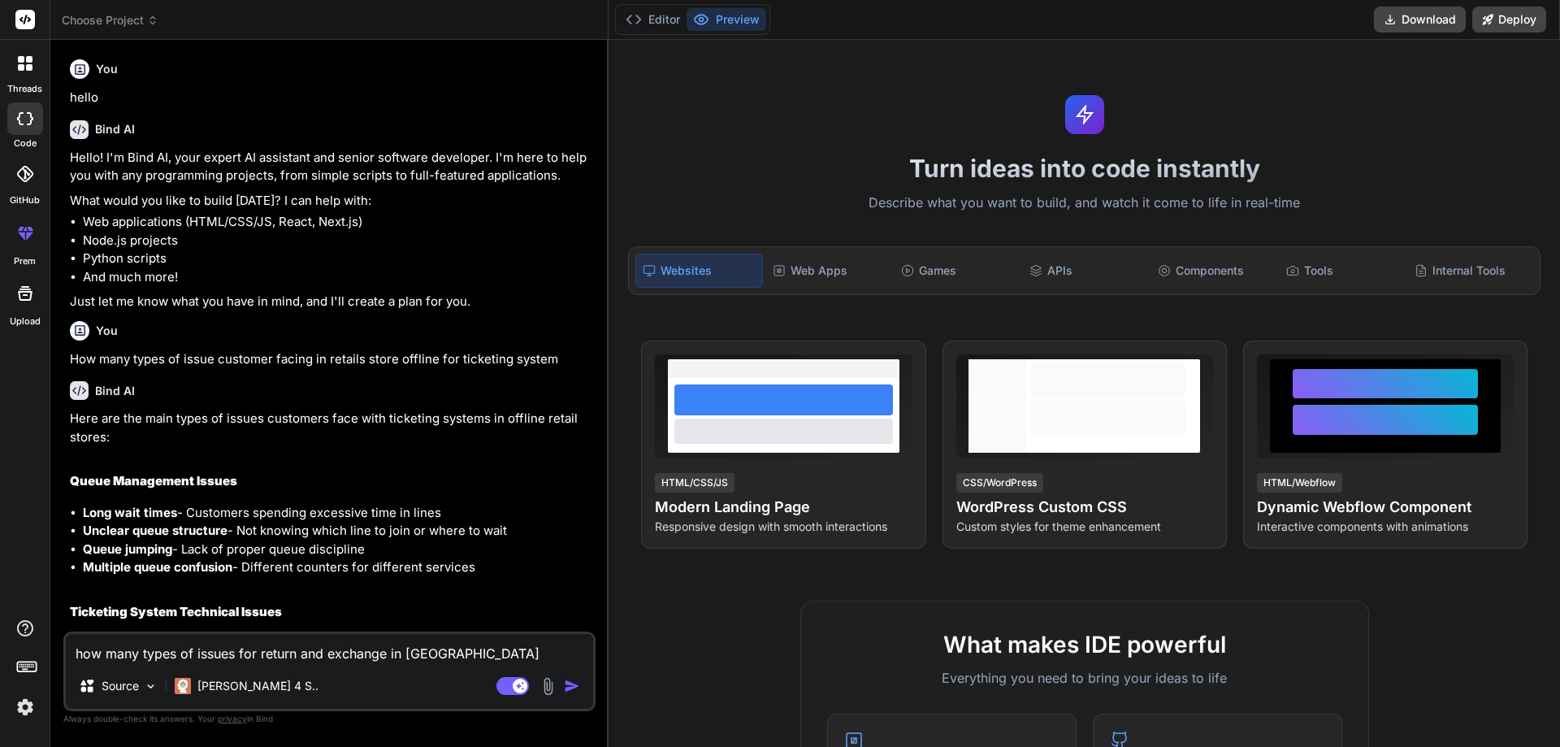
type textarea "x"
type textarea "how many types of issues for return and exchange in retai"
type textarea "x"
type textarea "how many types of issues for return and exchange in retail"
type textarea "x"
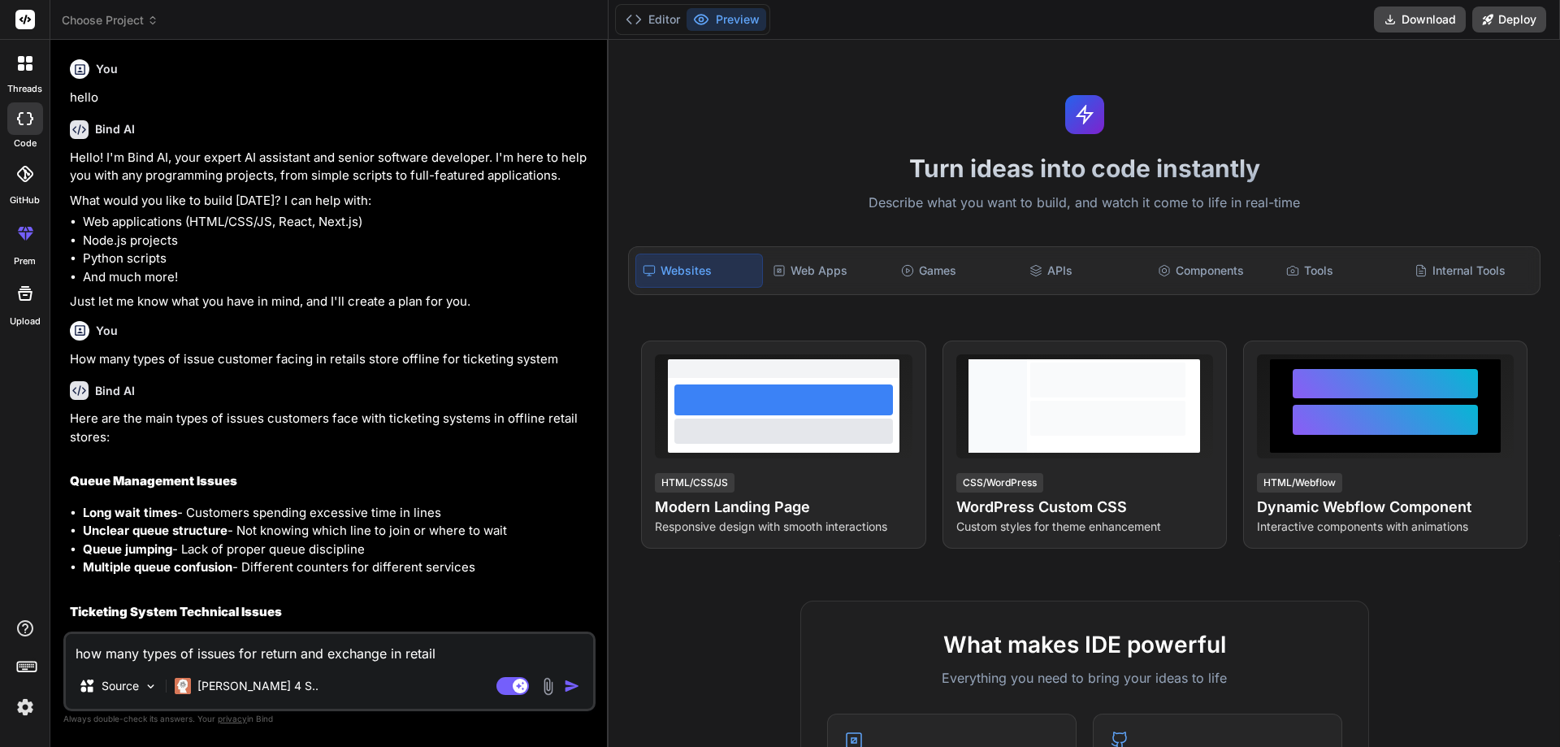
type textarea "how many types of issues for return and exchange in retail"
type textarea "x"
type textarea "how many types of issues for return and exchange in retail s"
type textarea "x"
type textarea "how many types of issues for return and exchange in retail st"
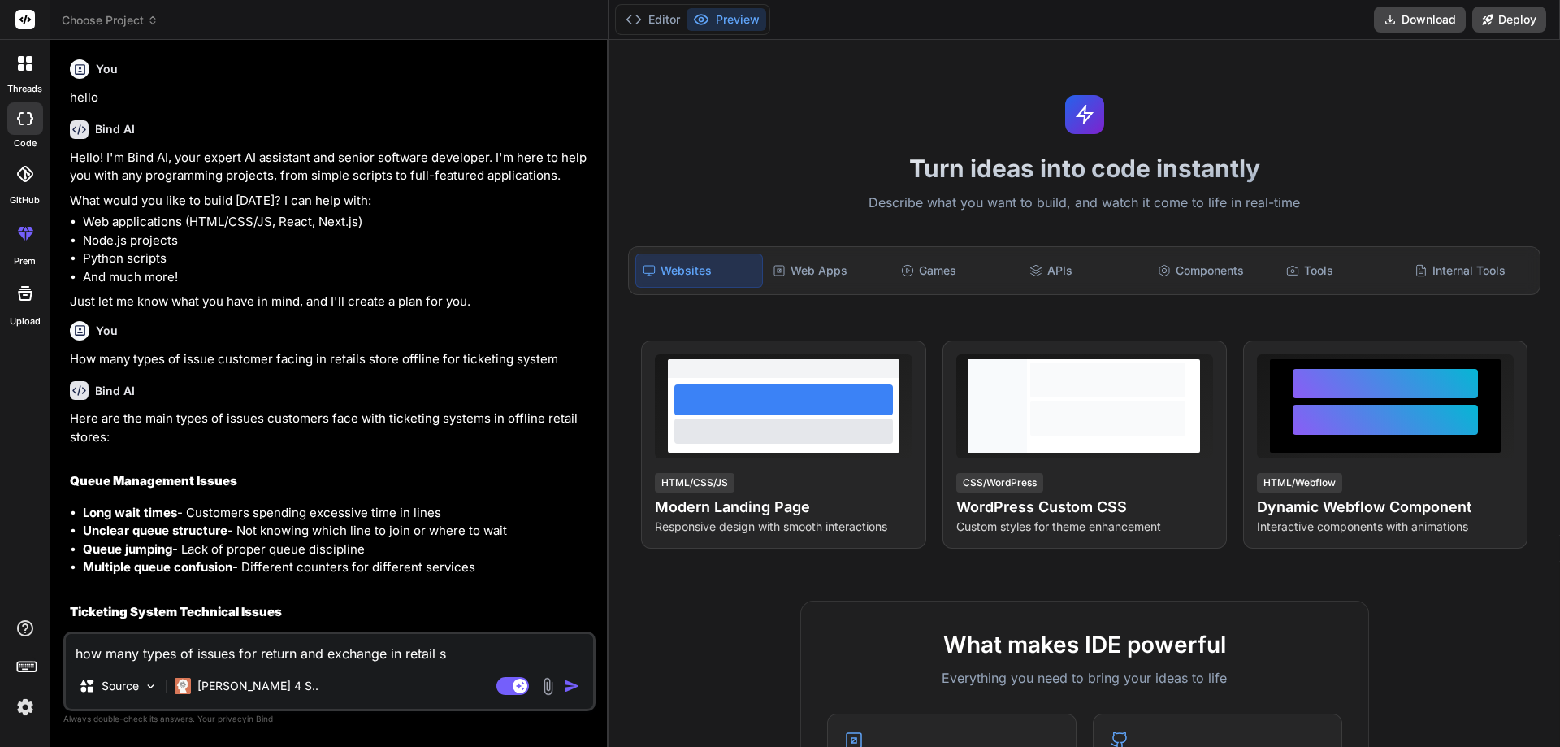
type textarea "x"
type textarea "how many types of issues for return and exchange in retail sto"
type textarea "x"
type textarea "how many types of issues for return and exchange in retail stor"
type textarea "x"
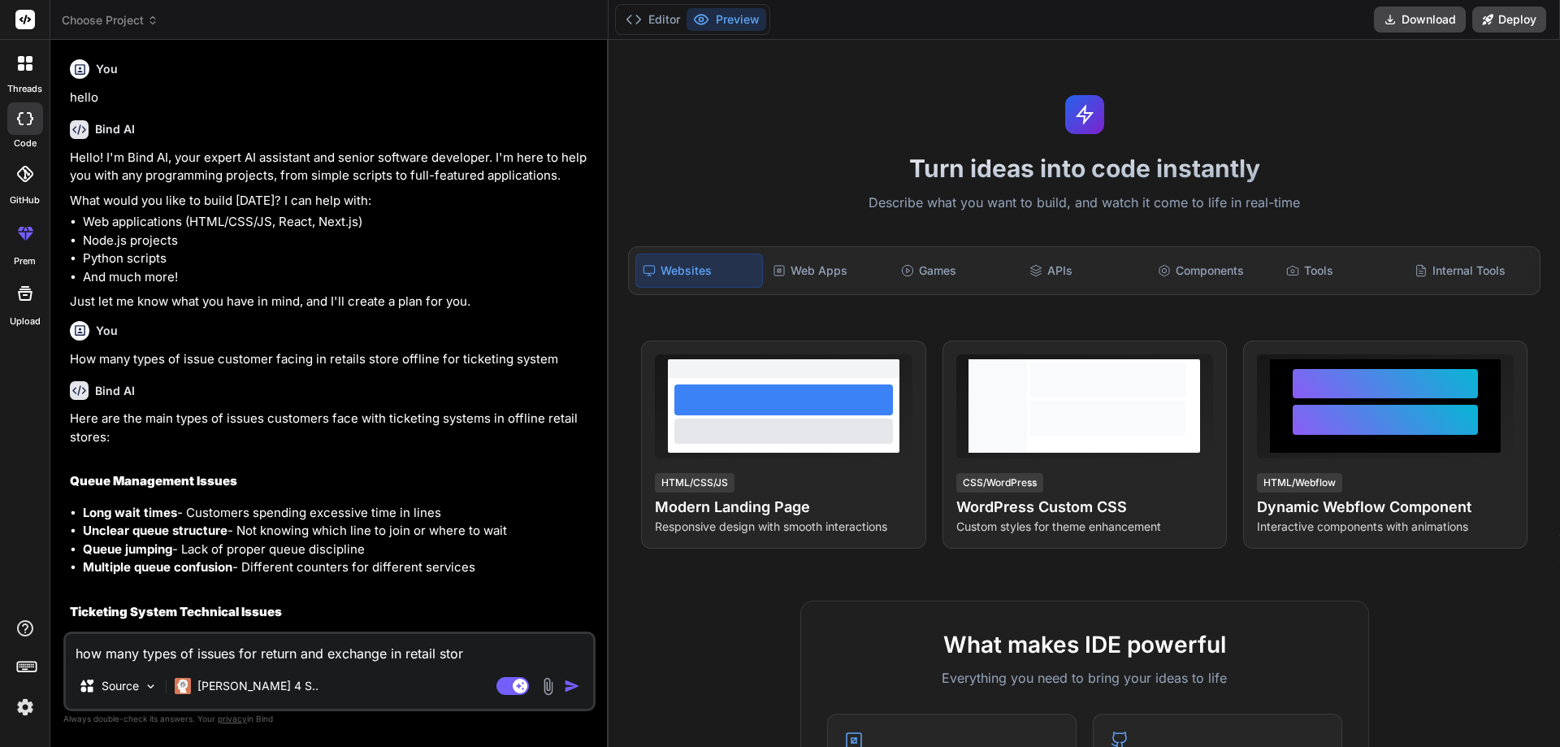
type textarea "how many types of issues for return and exchange in retail store"
type textarea "x"
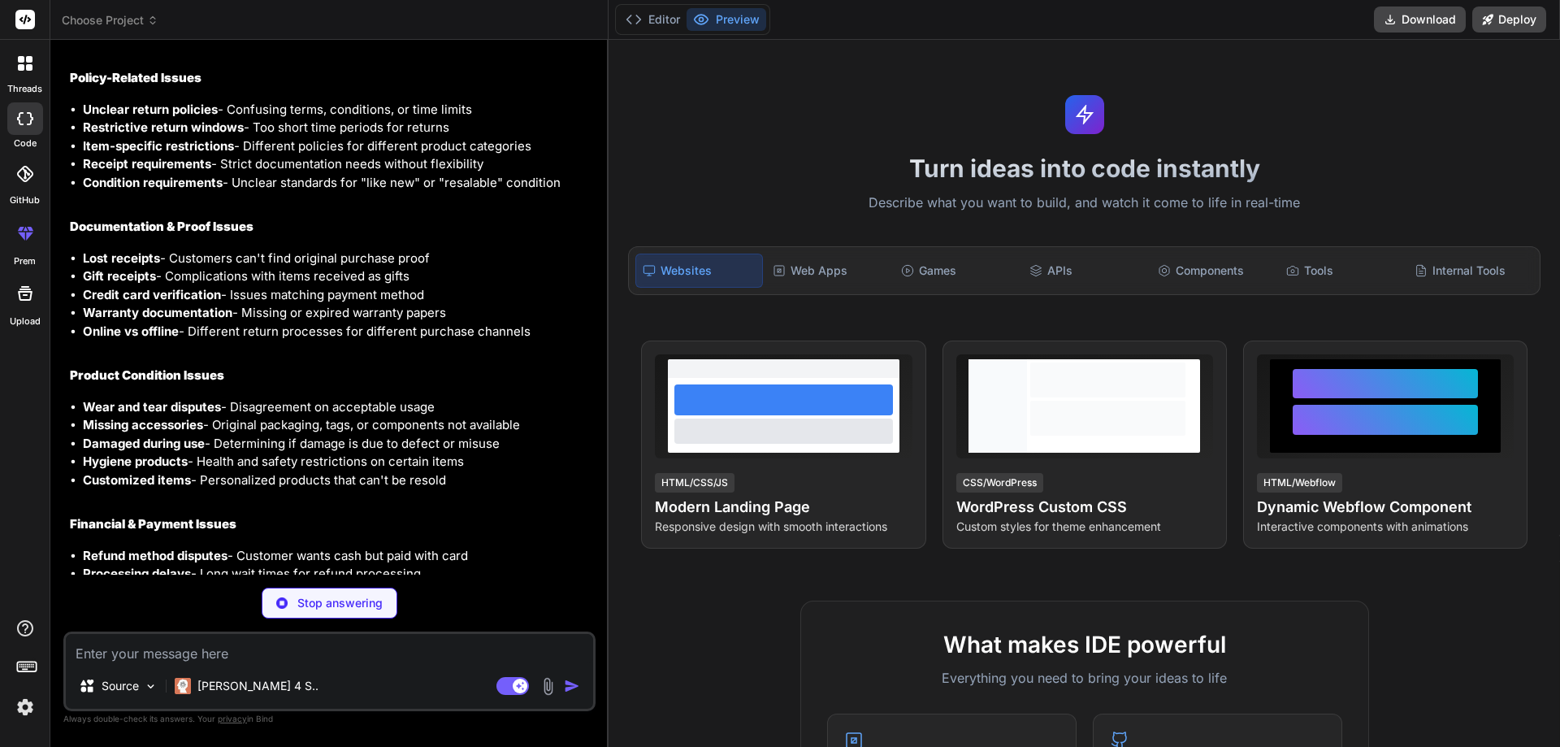
scroll to position [1363, 0]
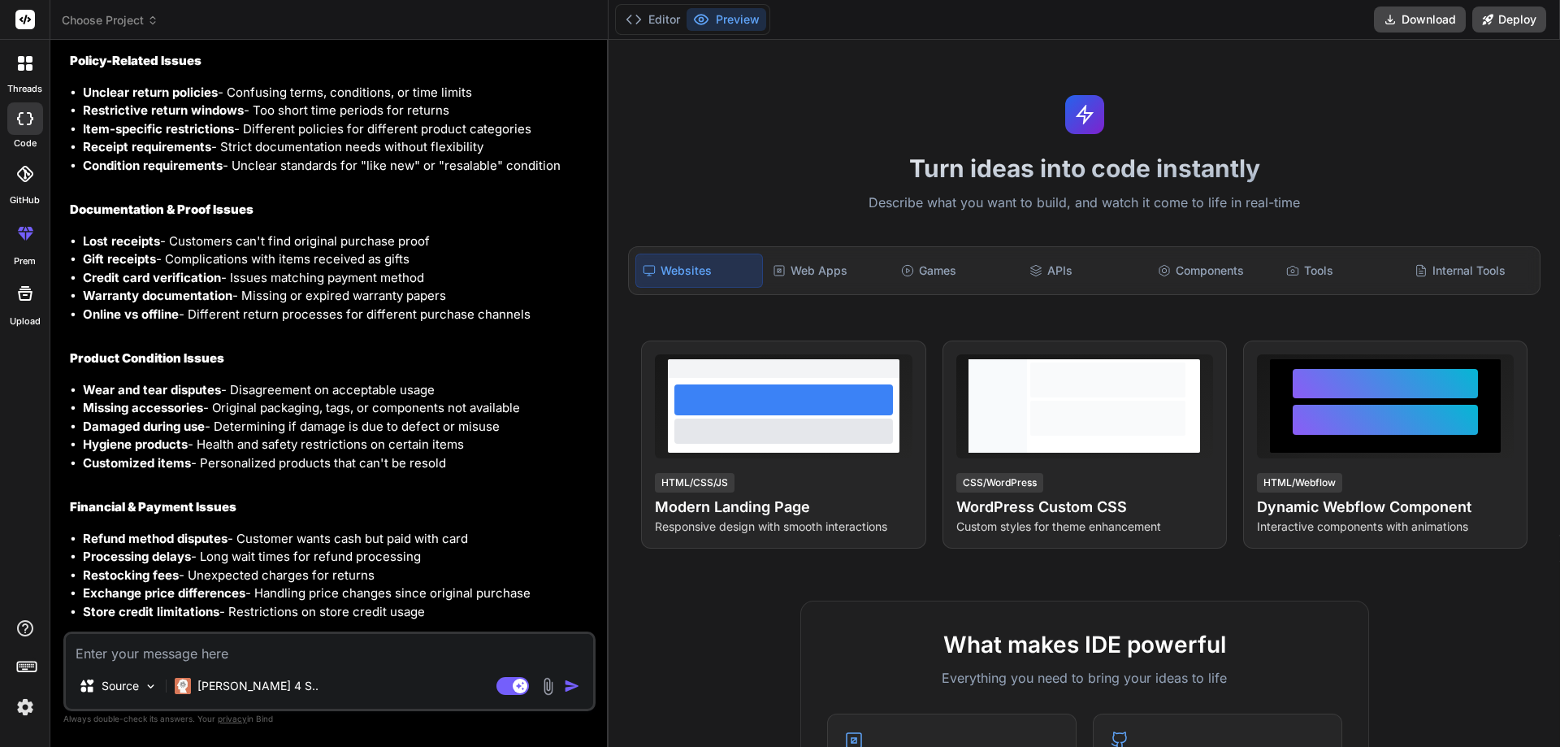
type textarea "x"
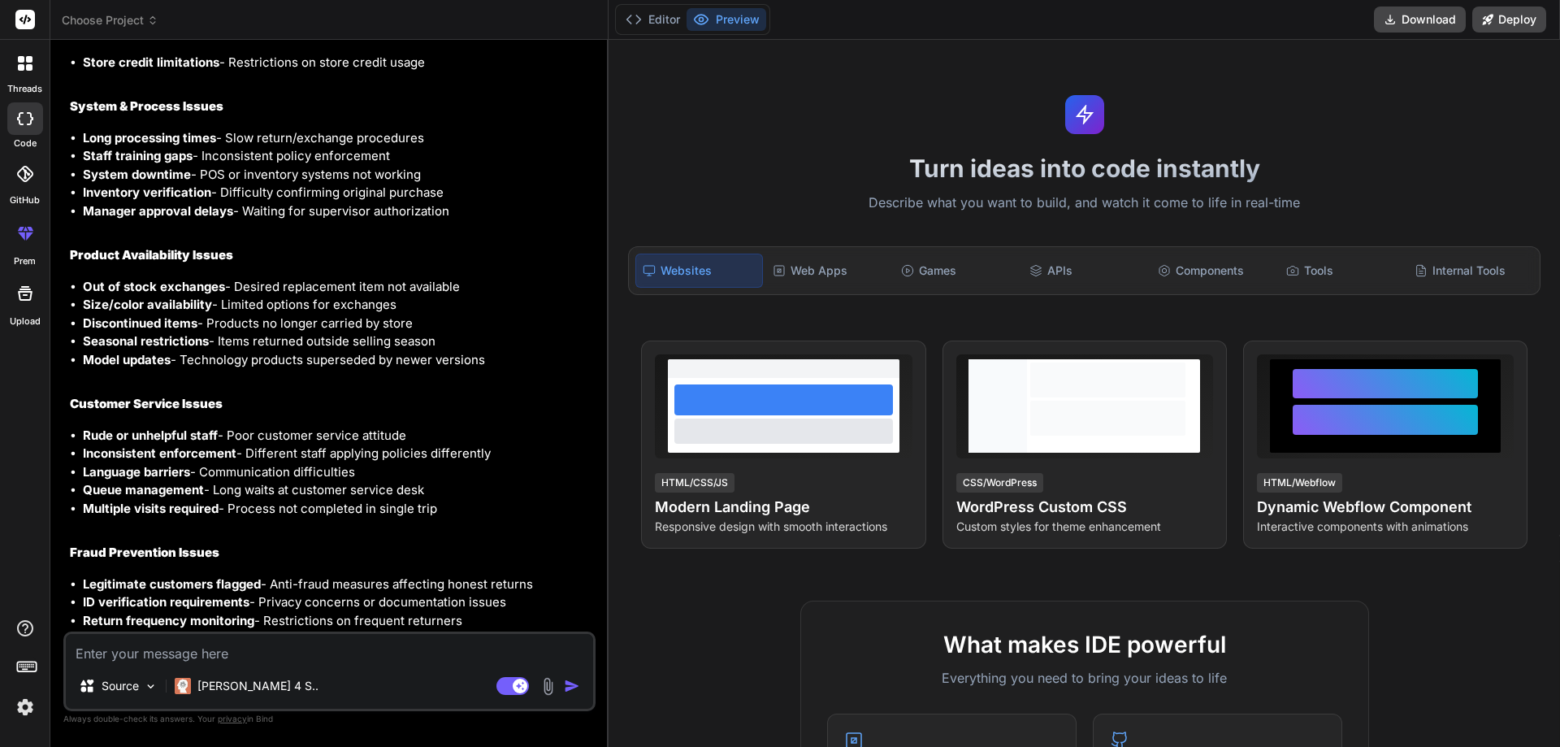
scroll to position [1898, 0]
